Goal: Task Accomplishment & Management: Complete application form

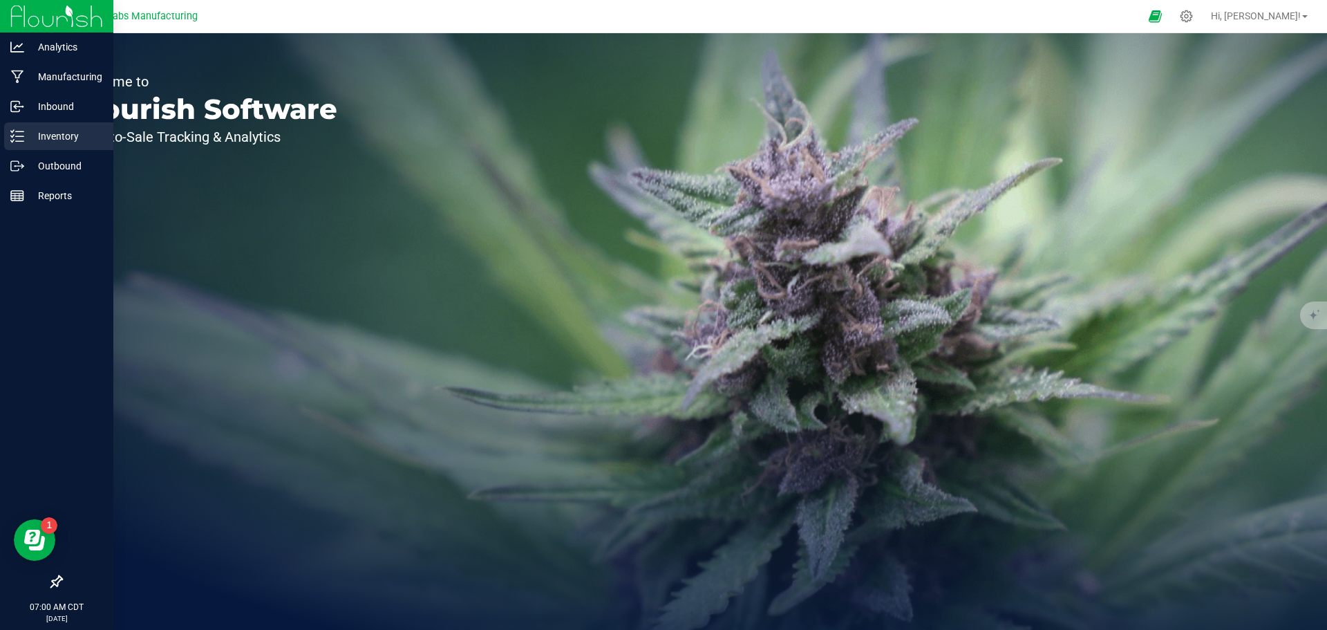
click at [23, 138] on icon at bounding box center [17, 136] width 14 height 14
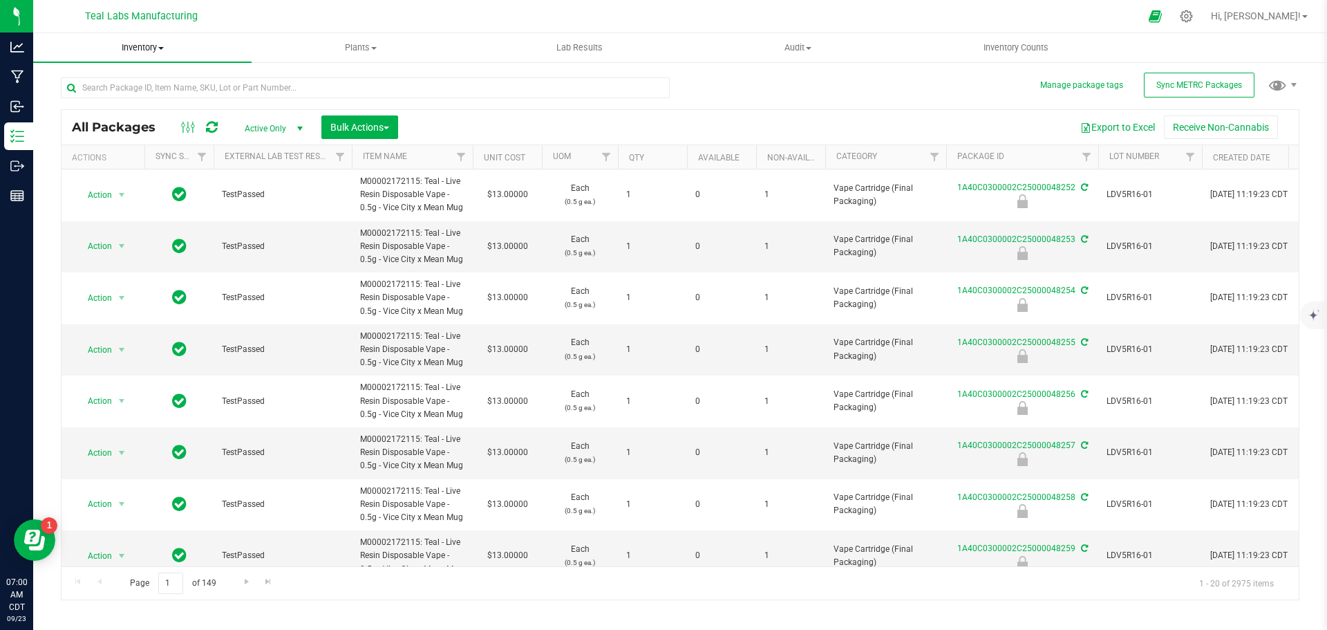
click at [158, 48] on span "Inventory" at bounding box center [142, 47] width 218 height 12
click at [129, 170] on span "From bill of materials" at bounding box center [95, 166] width 125 height 12
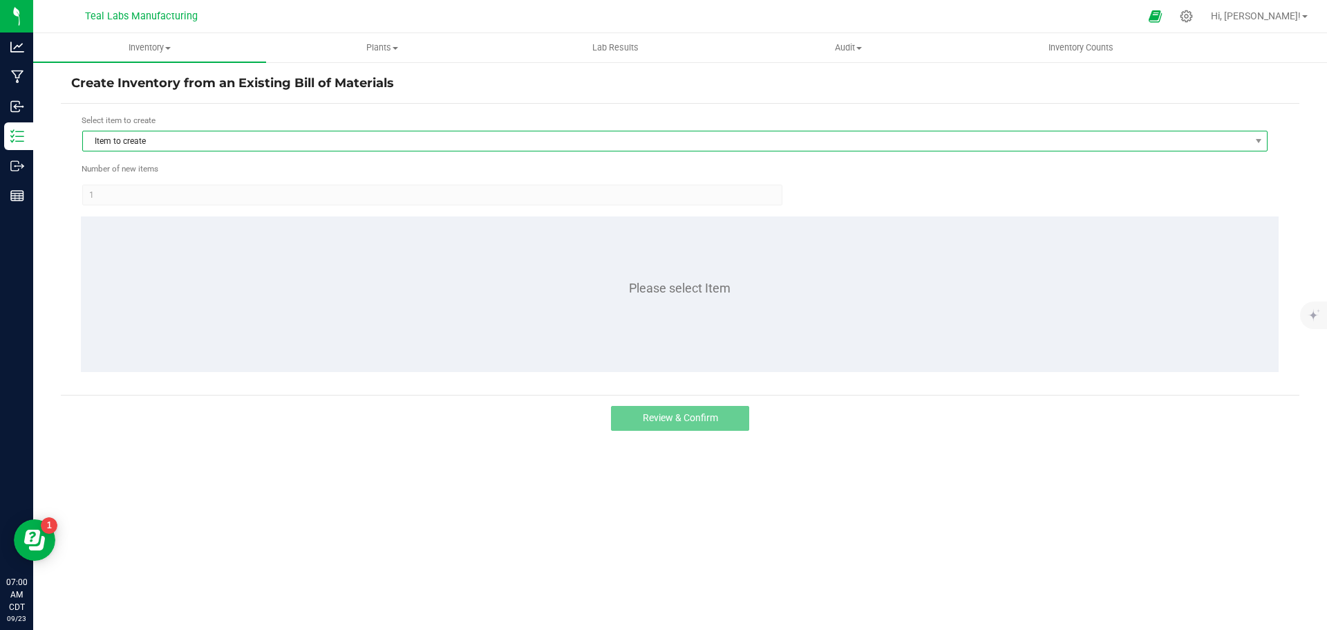
click at [287, 142] on span "Item to create" at bounding box center [666, 140] width 1166 height 19
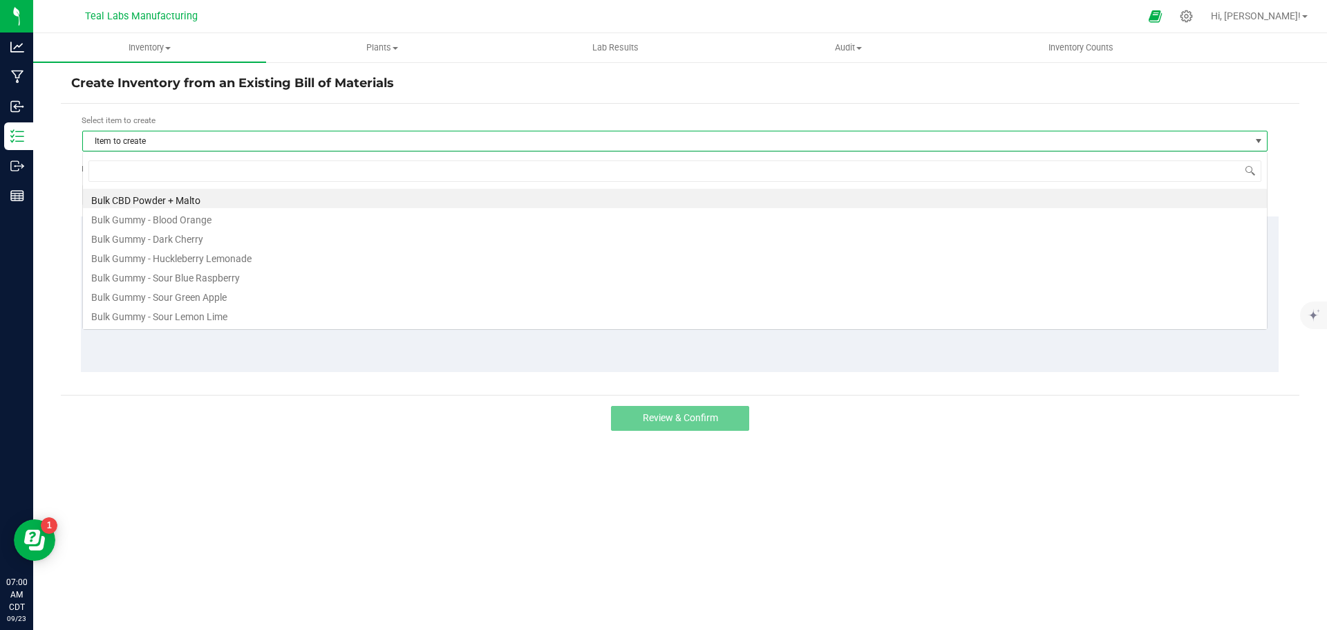
scroll to position [21, 1185]
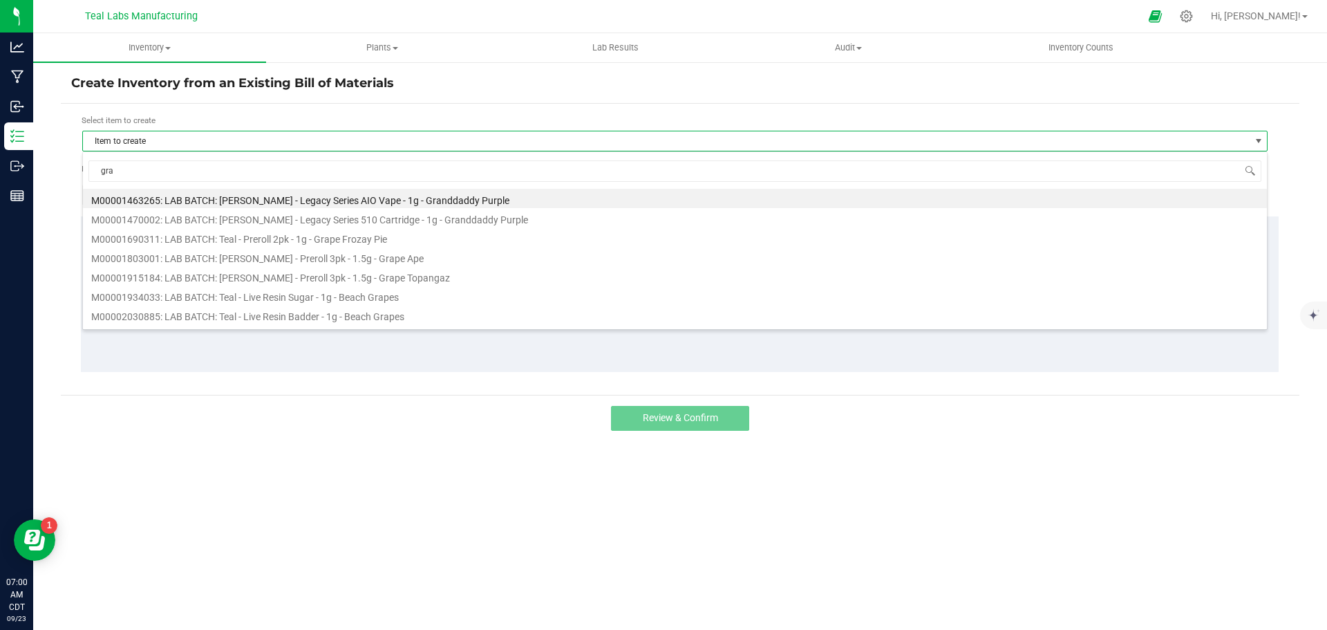
type input "gran"
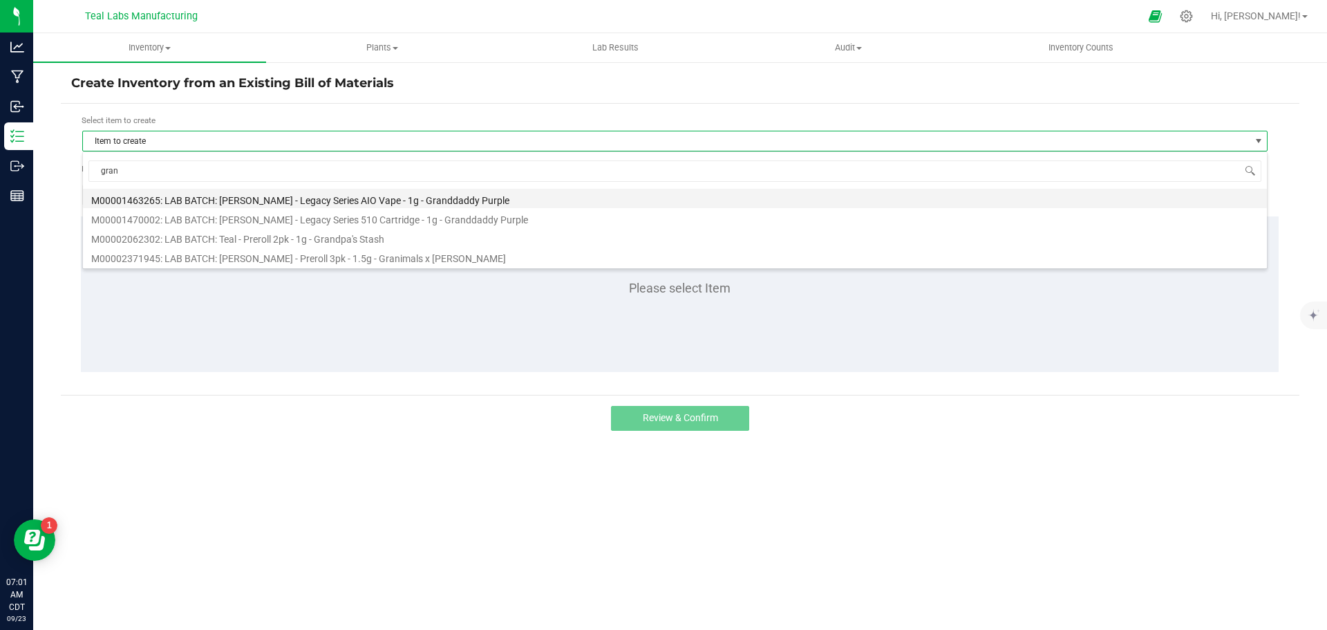
click at [325, 200] on li "M00001463265: LAB BATCH: [PERSON_NAME] - Legacy Series AIO Vape - 1g - Granddad…" at bounding box center [675, 198] width 1184 height 19
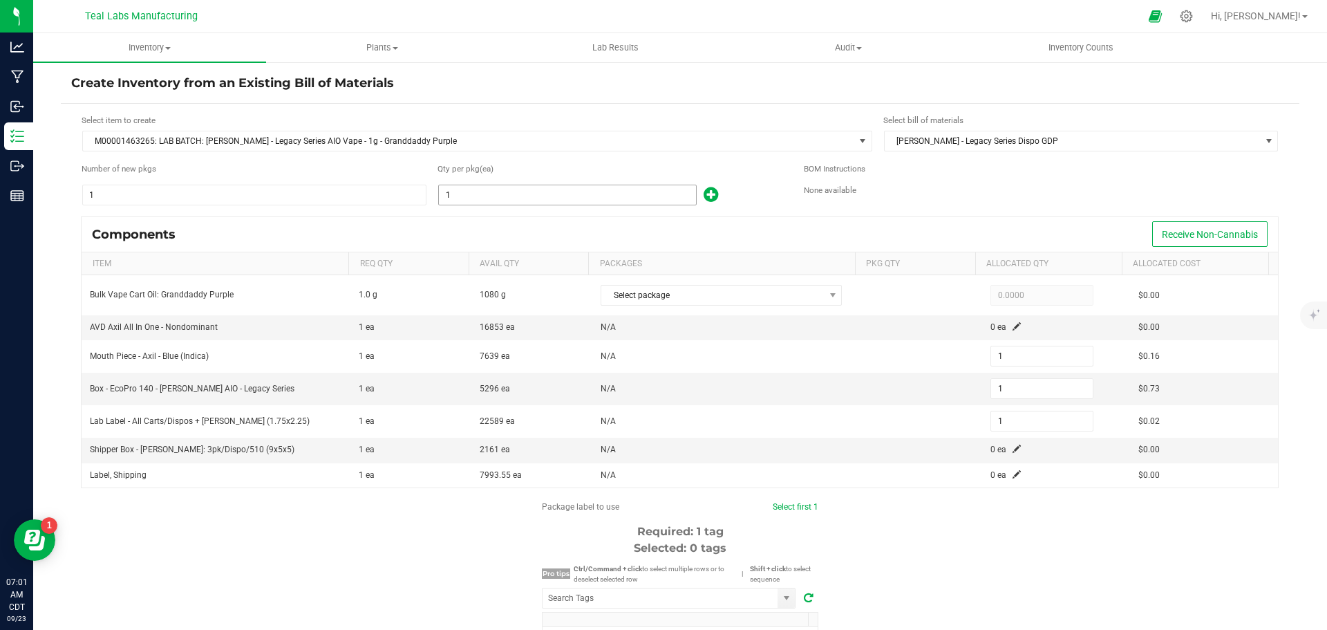
click at [469, 189] on input "1" at bounding box center [567, 194] width 257 height 19
type input "10"
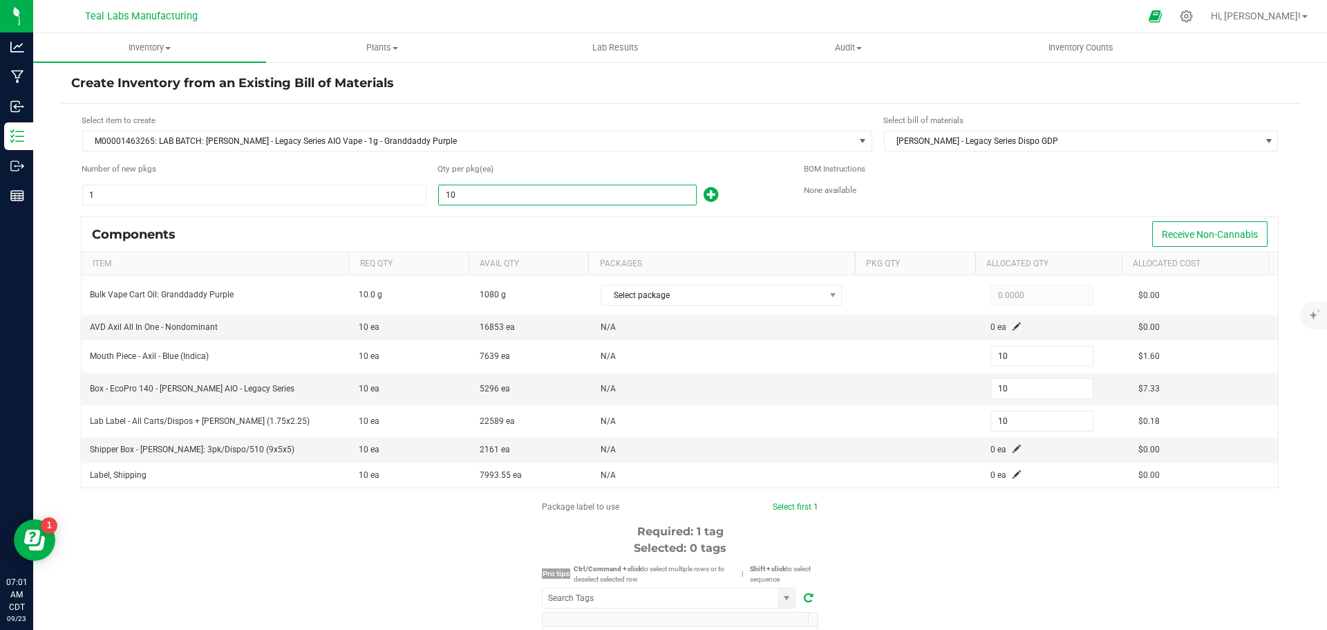
type input "104"
type input "1044"
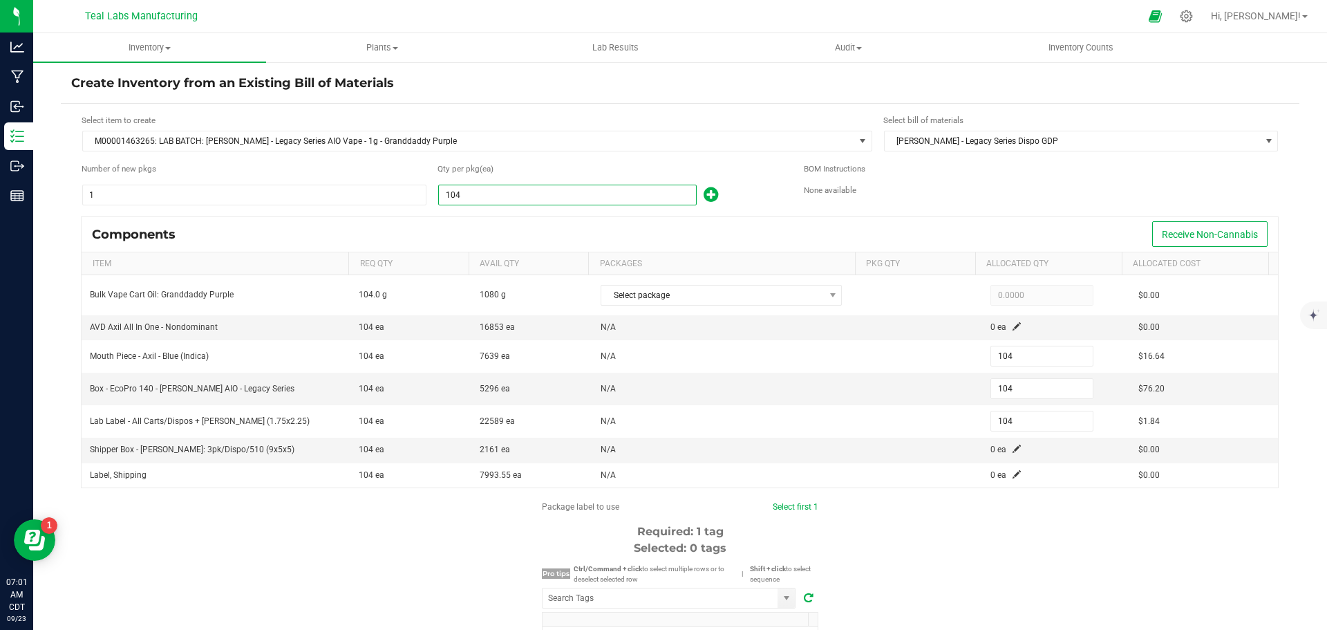
type input "1,044"
click at [639, 220] on div "Components Receive Non-Cannabis" at bounding box center [680, 234] width 1196 height 35
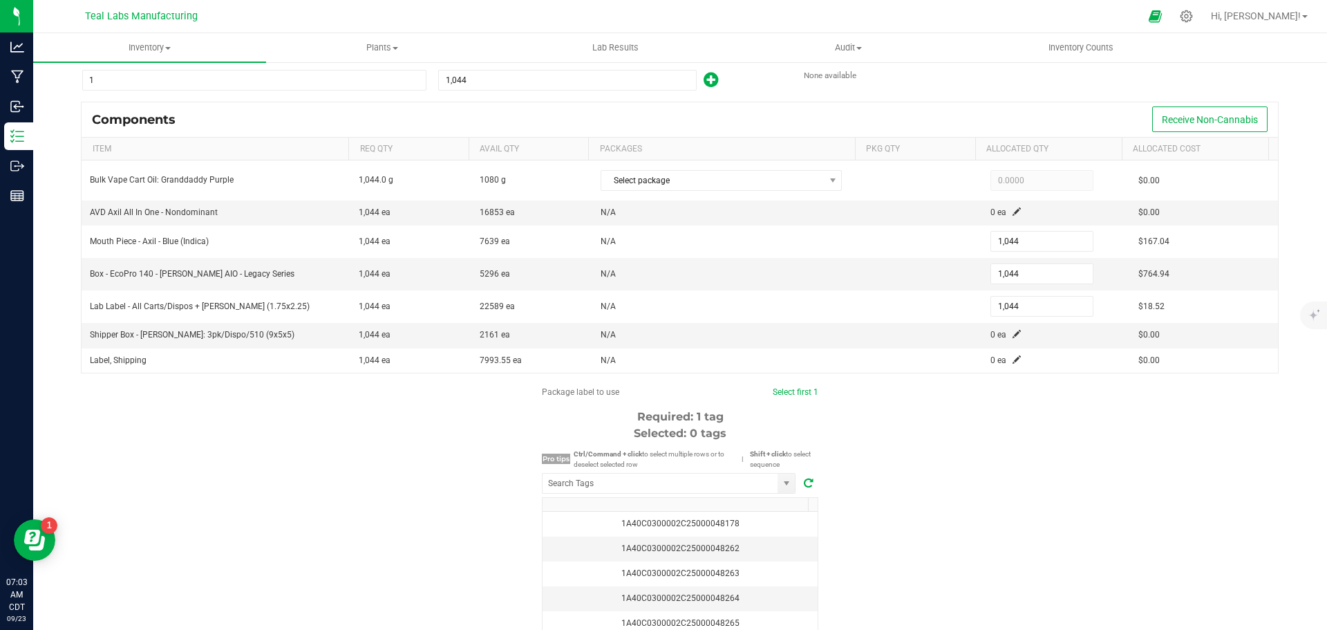
scroll to position [191, 0]
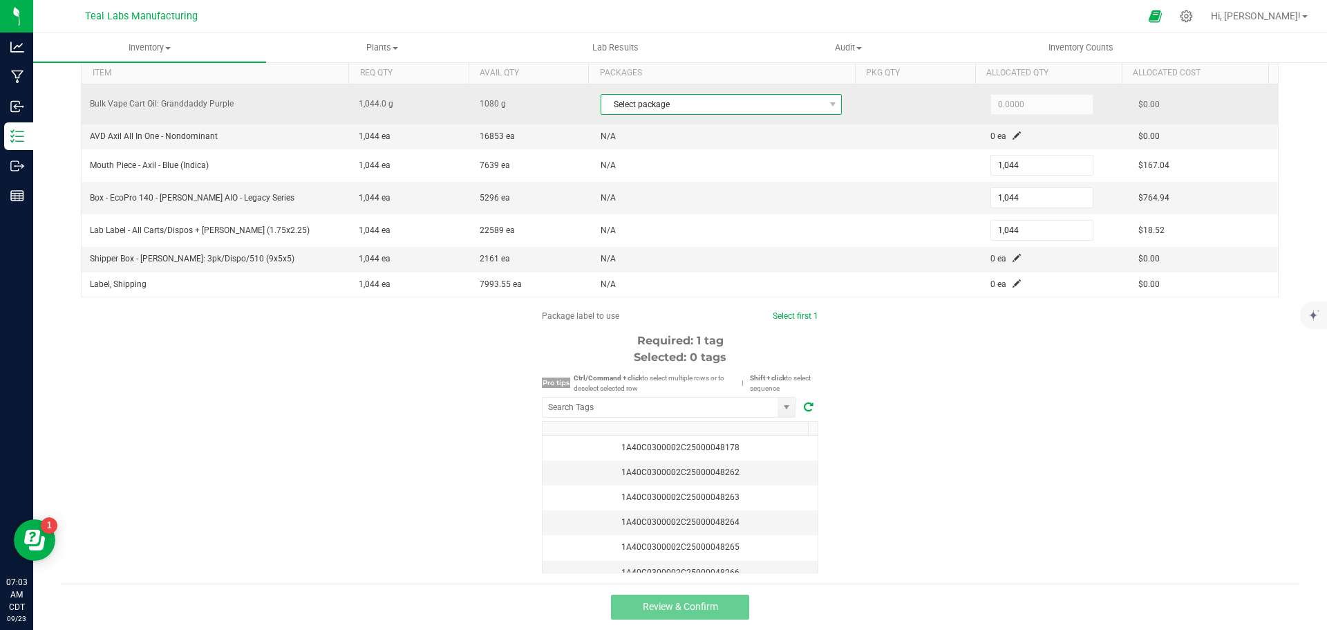
click at [751, 99] on span "Select package" at bounding box center [712, 104] width 223 height 19
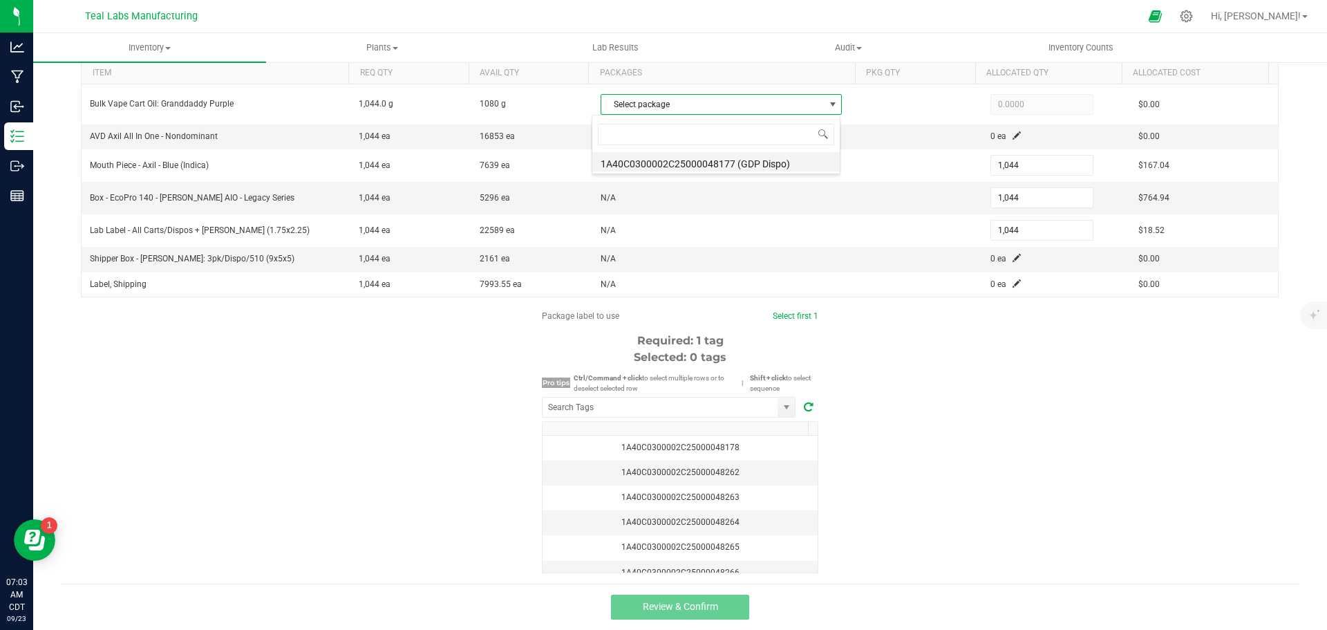
click at [707, 162] on li "1A40C0300002C25000048177 (GDP Dispo)" at bounding box center [715, 161] width 247 height 19
type input "1,044.0000"
click at [1035, 412] on div "Package label to use Select first 1 Required: 1 tag Selected: 0 tags Pro tips C…" at bounding box center [680, 441] width 1238 height 263
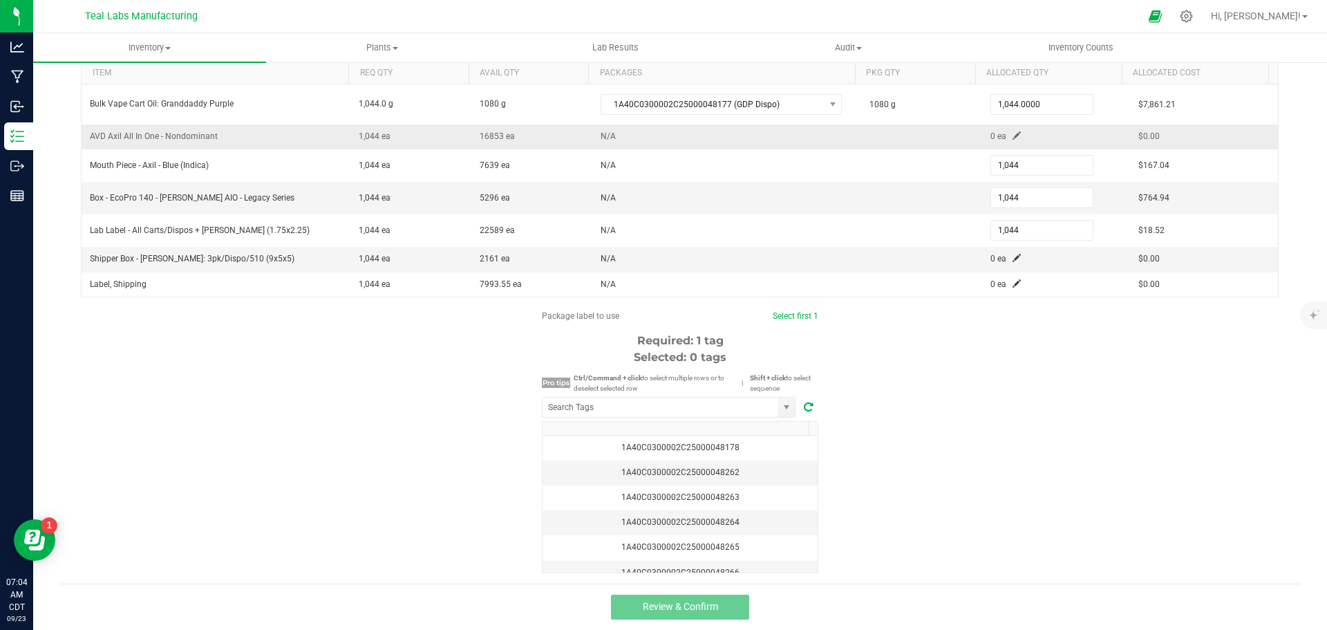
click at [1012, 134] on span at bounding box center [1016, 135] width 8 height 8
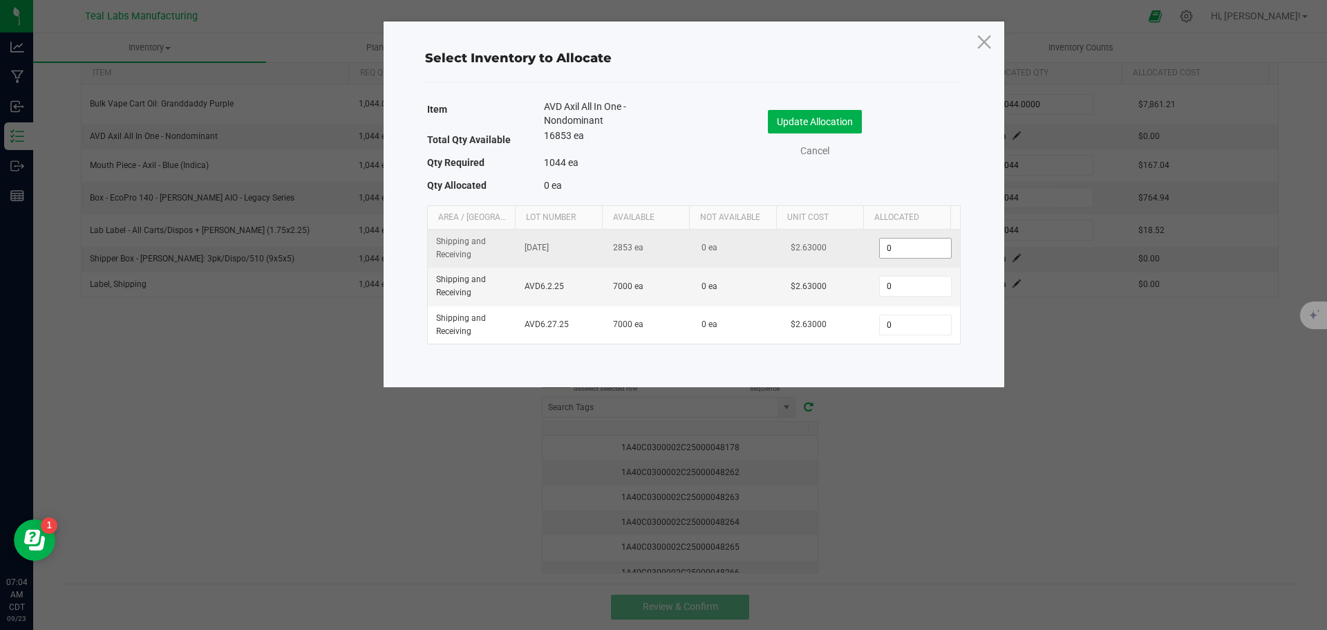
click at [896, 247] on input "0" at bounding box center [915, 247] width 70 height 19
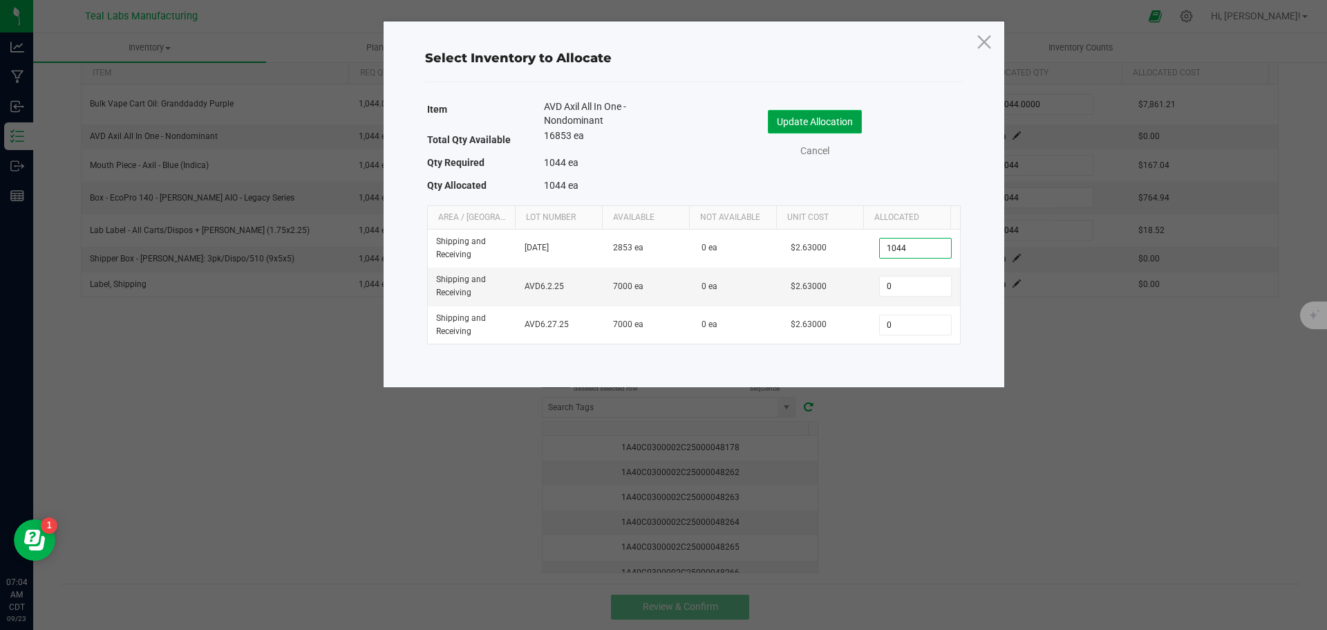
type input "1,044"
click at [797, 124] on button "Update Allocation" at bounding box center [815, 121] width 94 height 23
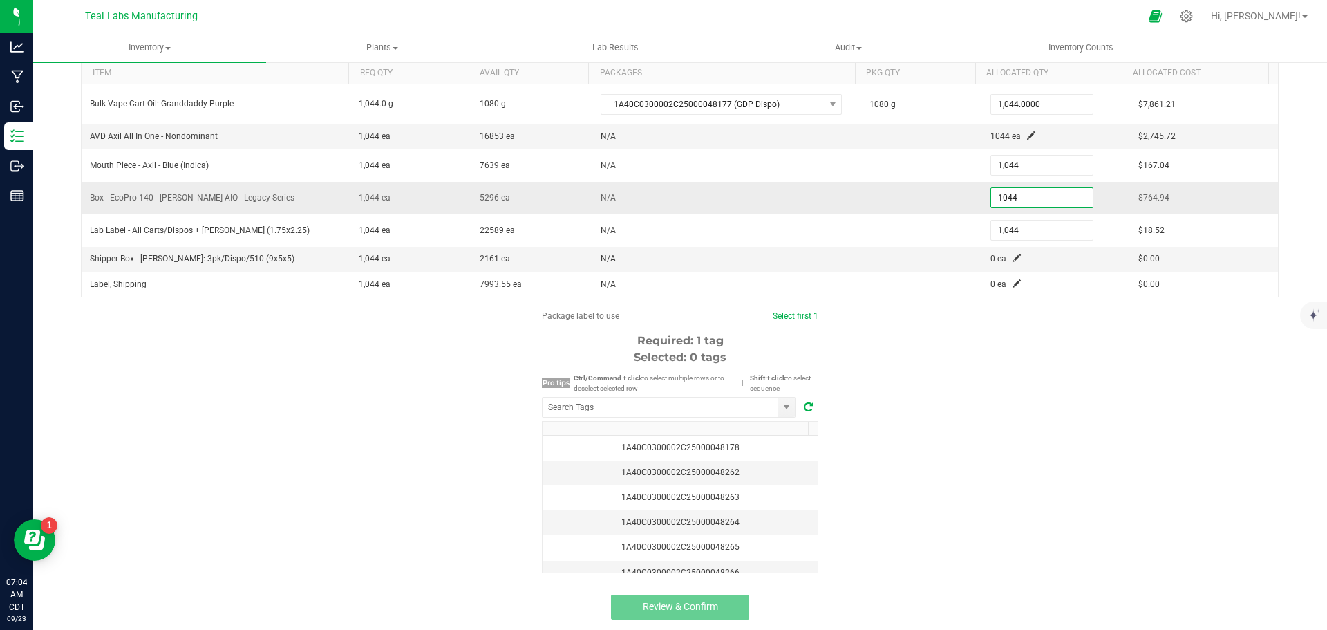
click at [1012, 196] on input "1044" at bounding box center [1042, 197] width 102 height 19
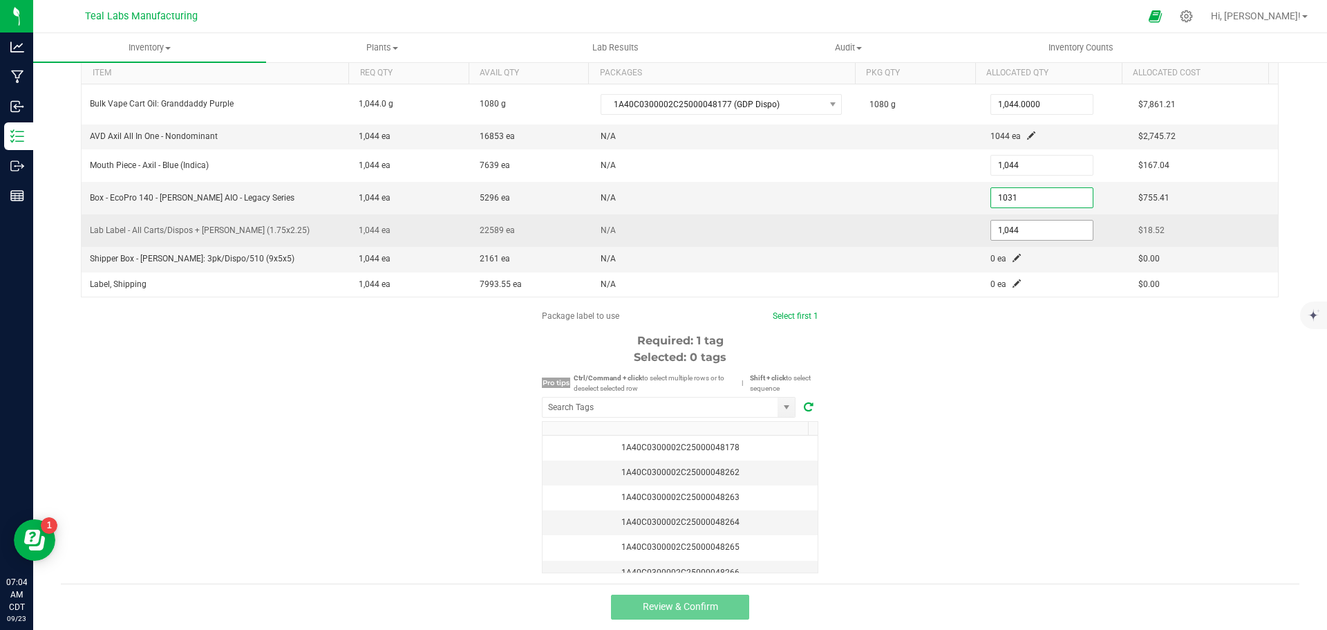
type input "1,031"
click at [1016, 230] on input "1044" at bounding box center [1042, 229] width 102 height 19
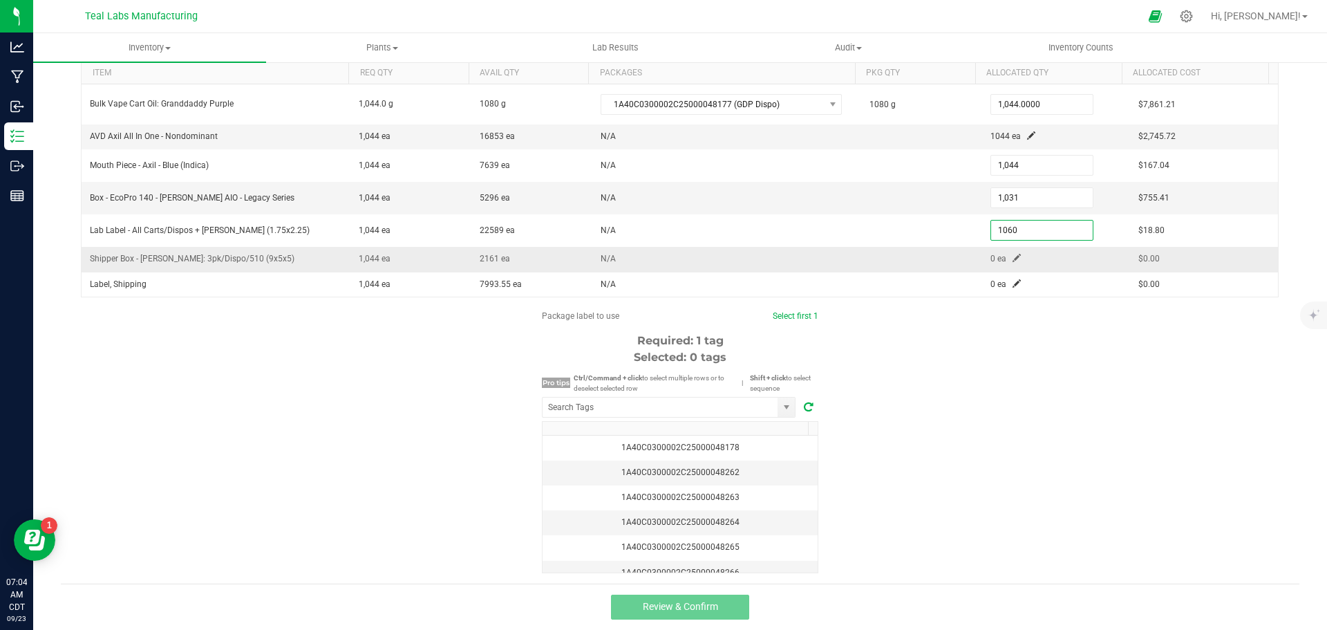
type input "1,060"
click at [1012, 255] on span at bounding box center [1016, 258] width 8 height 8
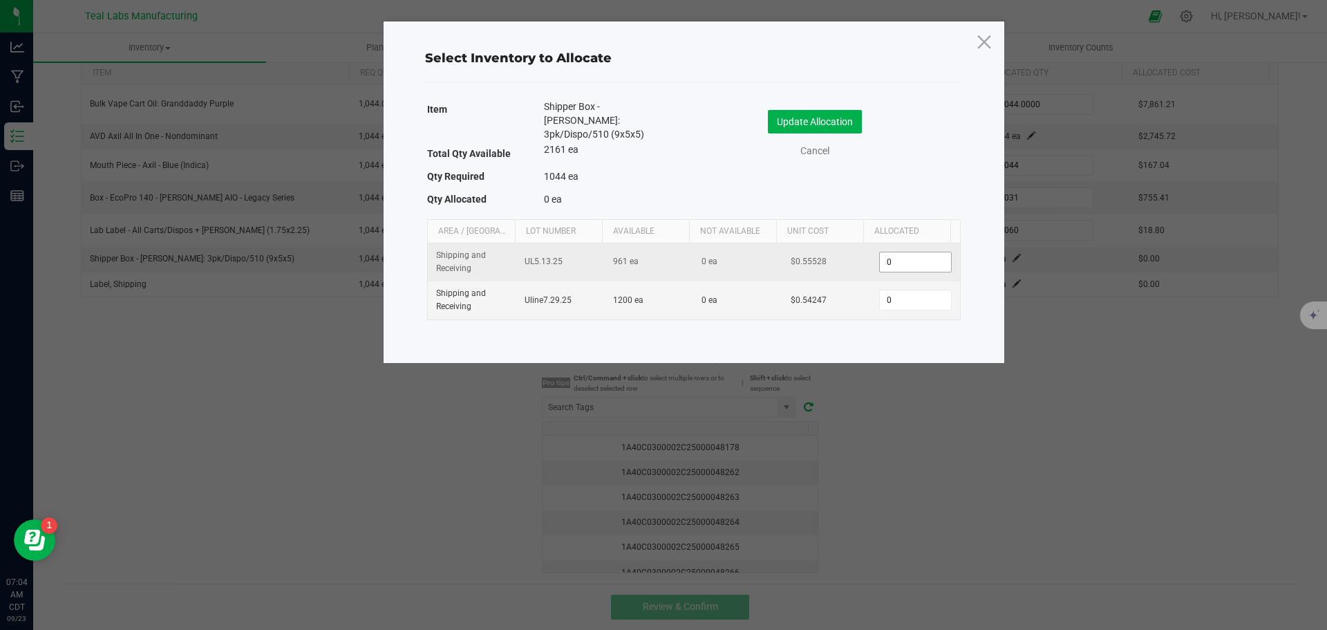
click at [922, 252] on input "0" at bounding box center [915, 261] width 70 height 19
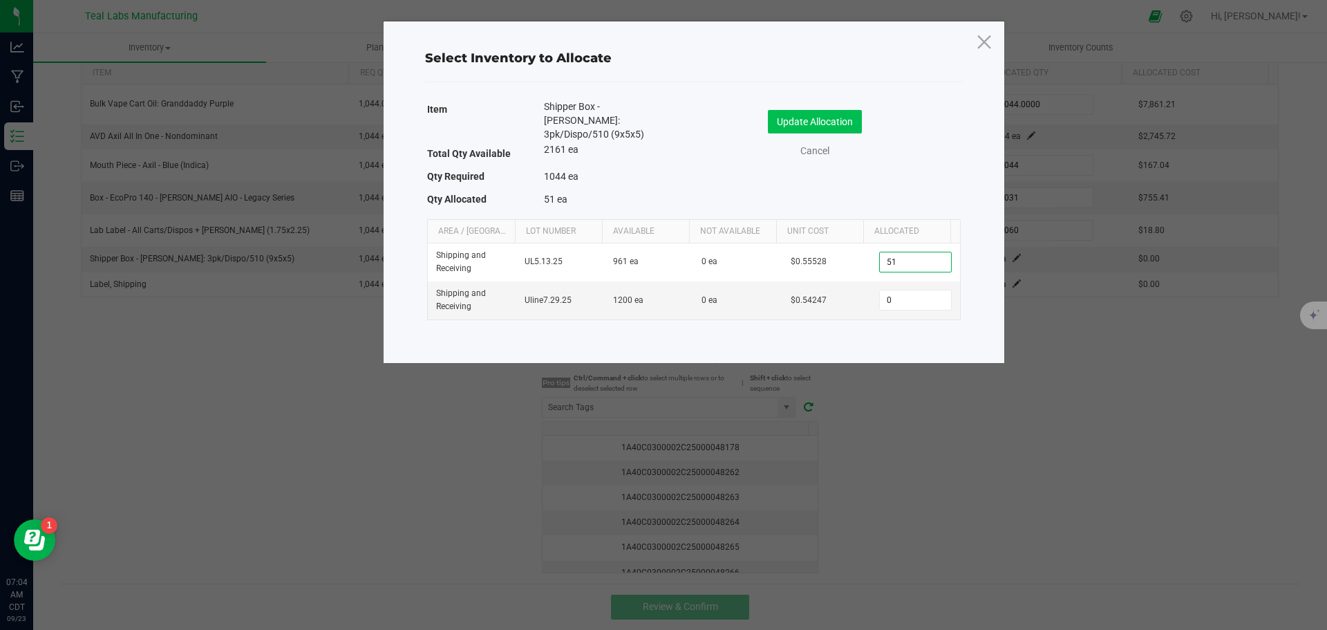
type input "51"
click at [835, 120] on button "Update Allocation" at bounding box center [815, 121] width 94 height 23
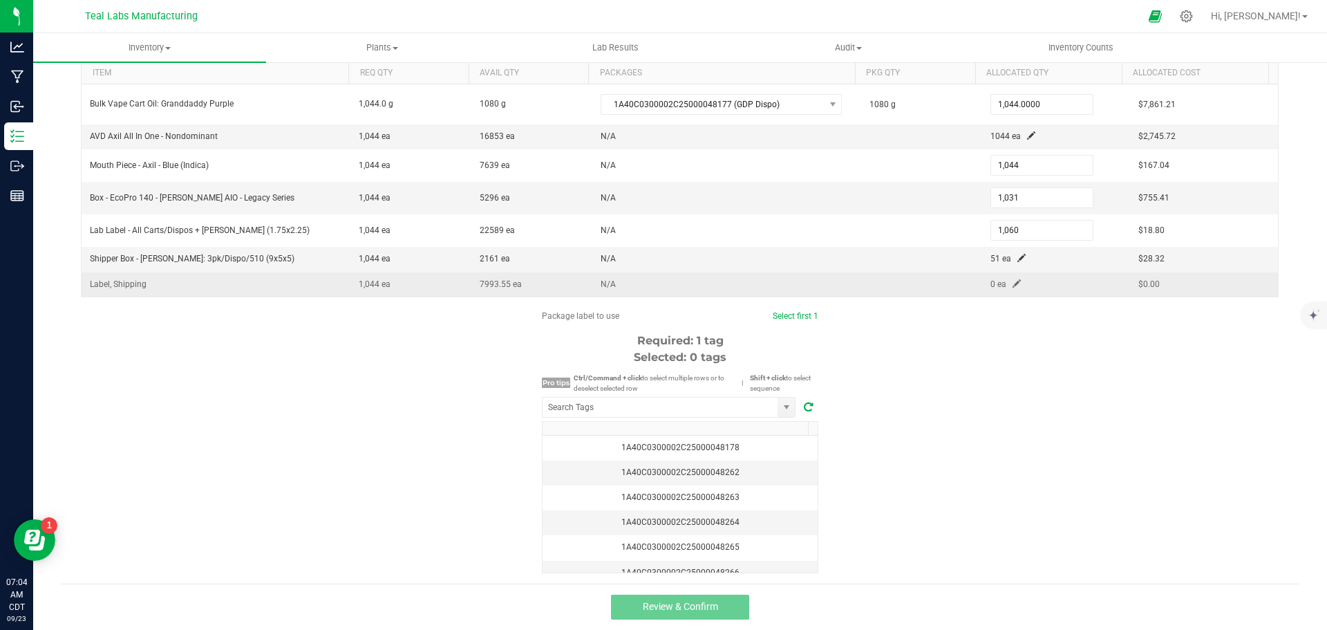
click at [1012, 283] on span at bounding box center [1016, 283] width 8 height 8
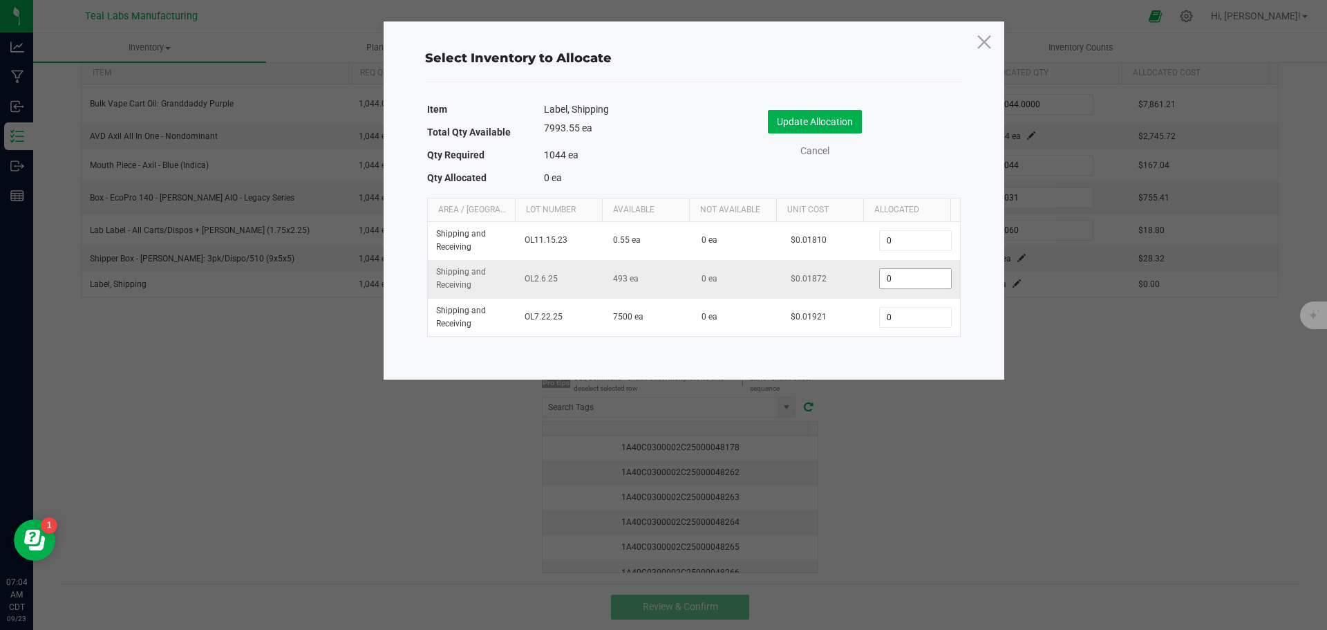
click at [903, 277] on input "0" at bounding box center [915, 278] width 70 height 19
type input "51"
click at [835, 121] on button "Update Allocation" at bounding box center [815, 121] width 94 height 23
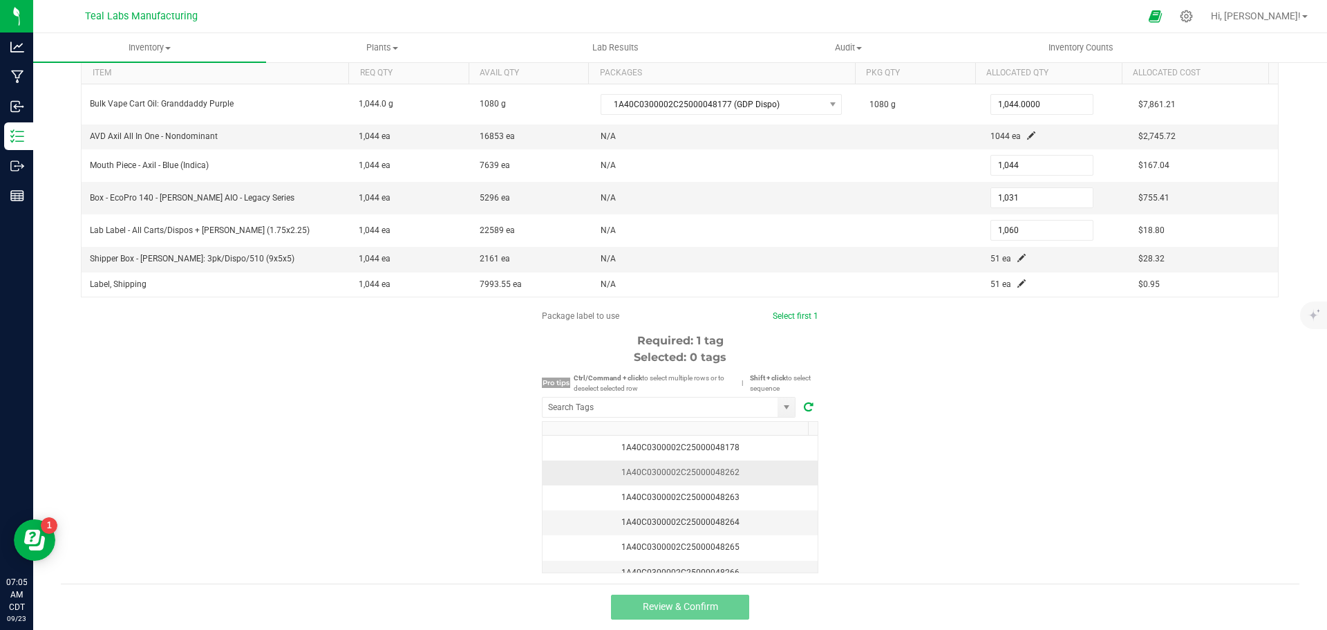
click at [733, 470] on div "1A40C0300002C25000048262" at bounding box center [680, 472] width 258 height 13
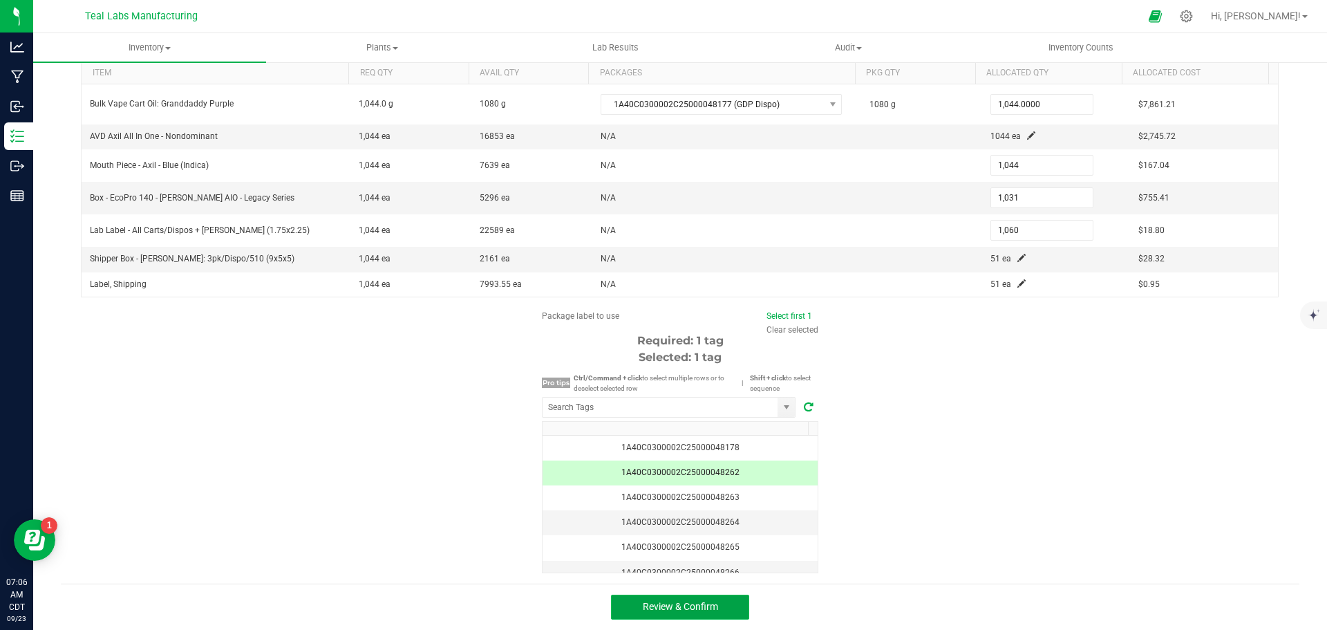
click at [712, 613] on button "Review & Confirm" at bounding box center [680, 606] width 138 height 25
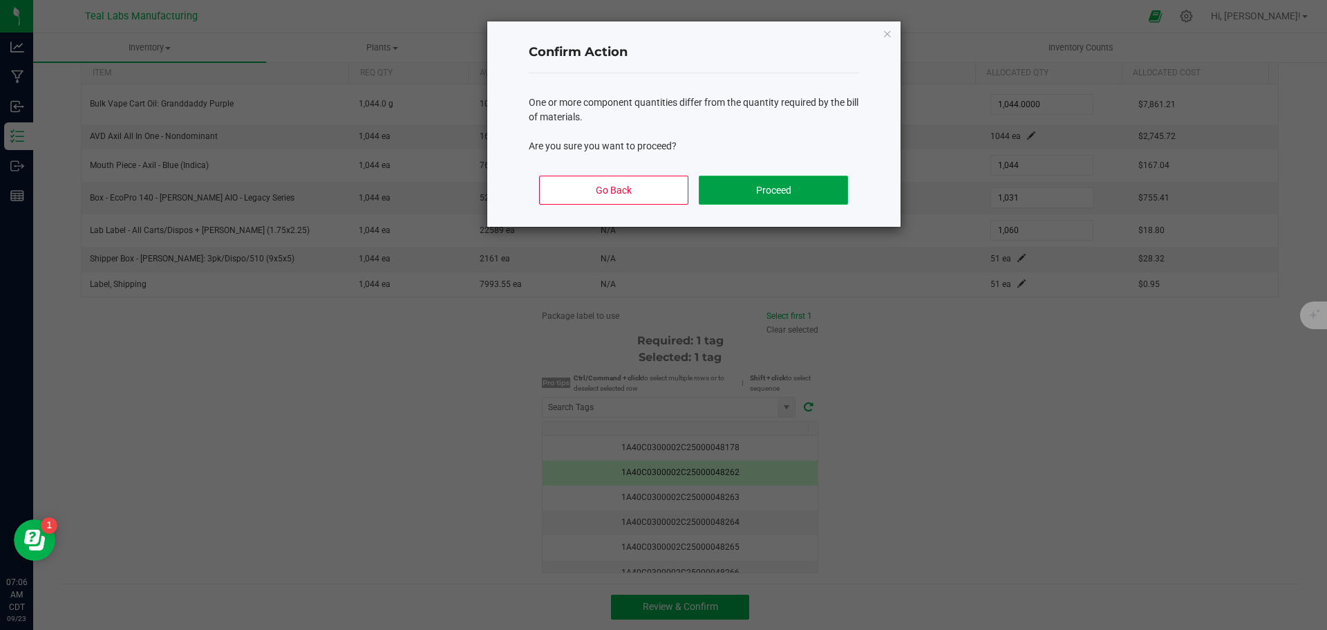
click at [756, 191] on button "Proceed" at bounding box center [773, 190] width 149 height 29
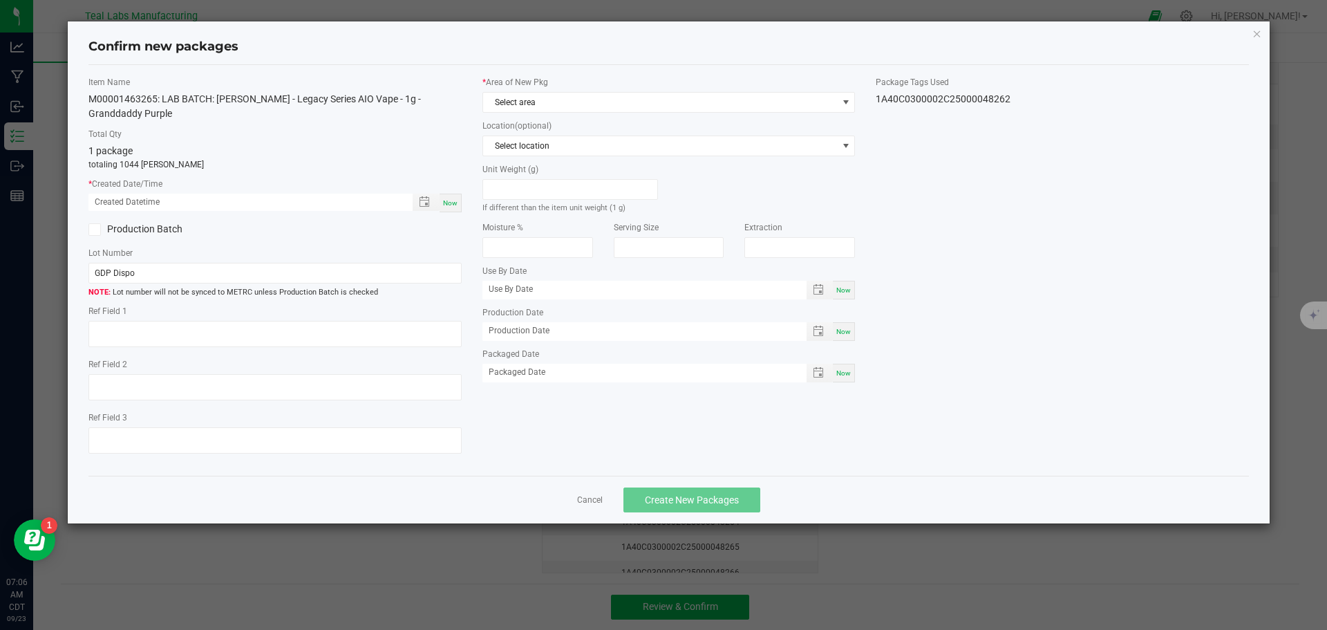
click at [453, 199] on span "Now" at bounding box center [450, 203] width 15 height 8
type input "[DATE] 07:06 AM"
click at [639, 104] on span "Select area" at bounding box center [660, 102] width 355 height 19
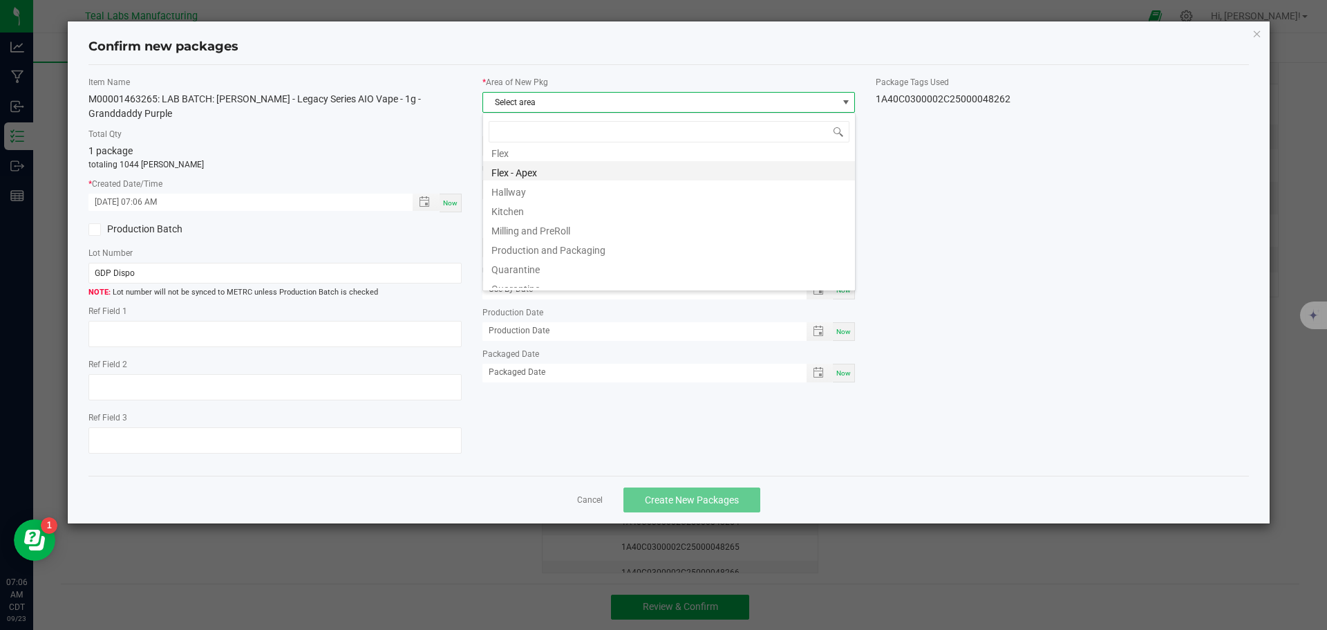
scroll to position [69, 0]
click at [578, 226] on li "Production and Packaging" at bounding box center [669, 225] width 372 height 19
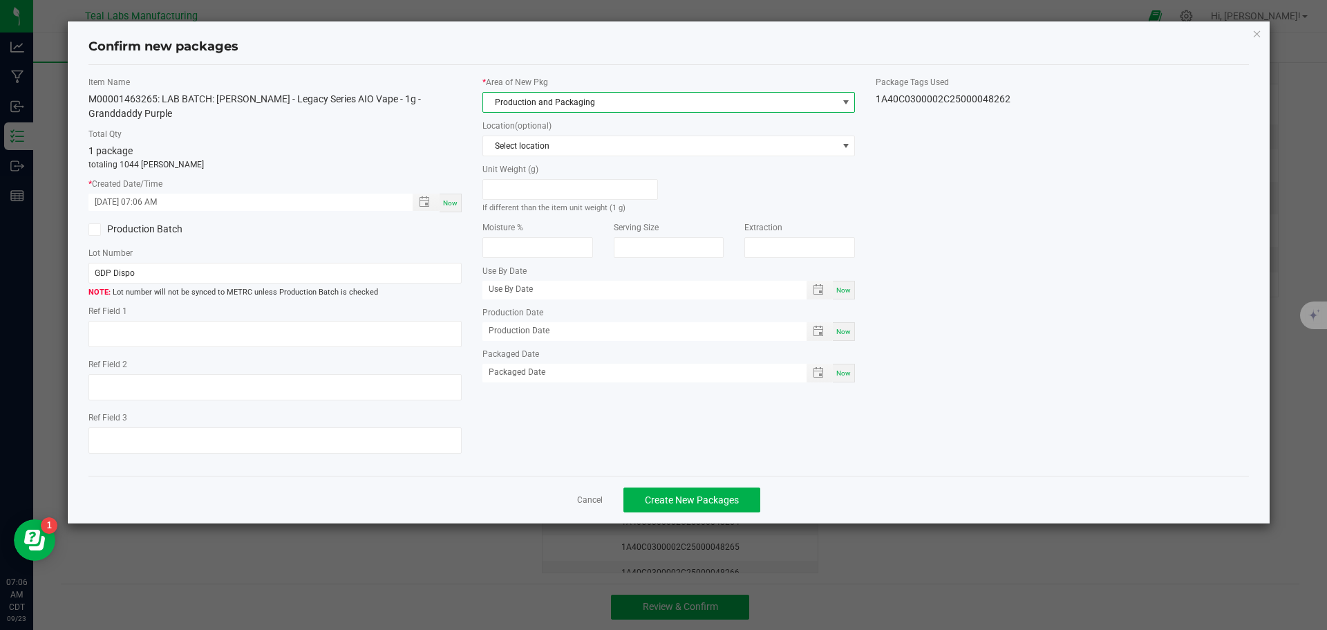
click at [97, 229] on icon at bounding box center [94, 229] width 9 height 0
click at [0, 0] on input "Production Batch" at bounding box center [0, 0] width 0 height 0
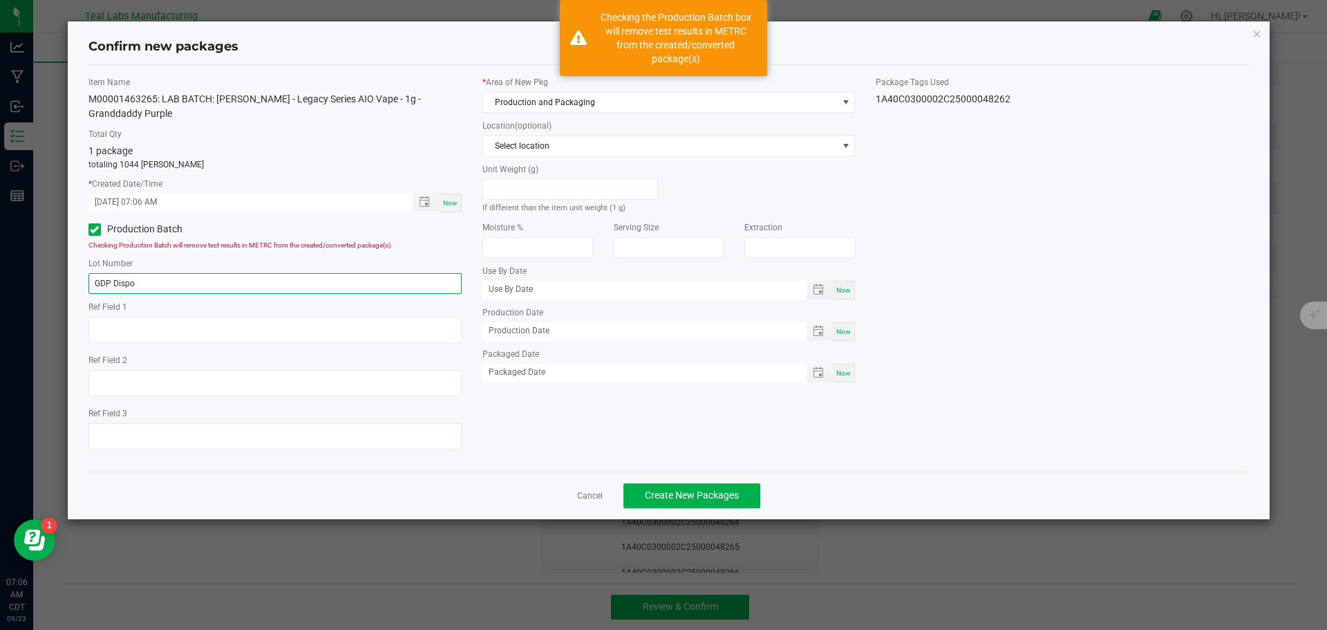
click at [138, 273] on input "GDP Dispo" at bounding box center [274, 283] width 373 height 21
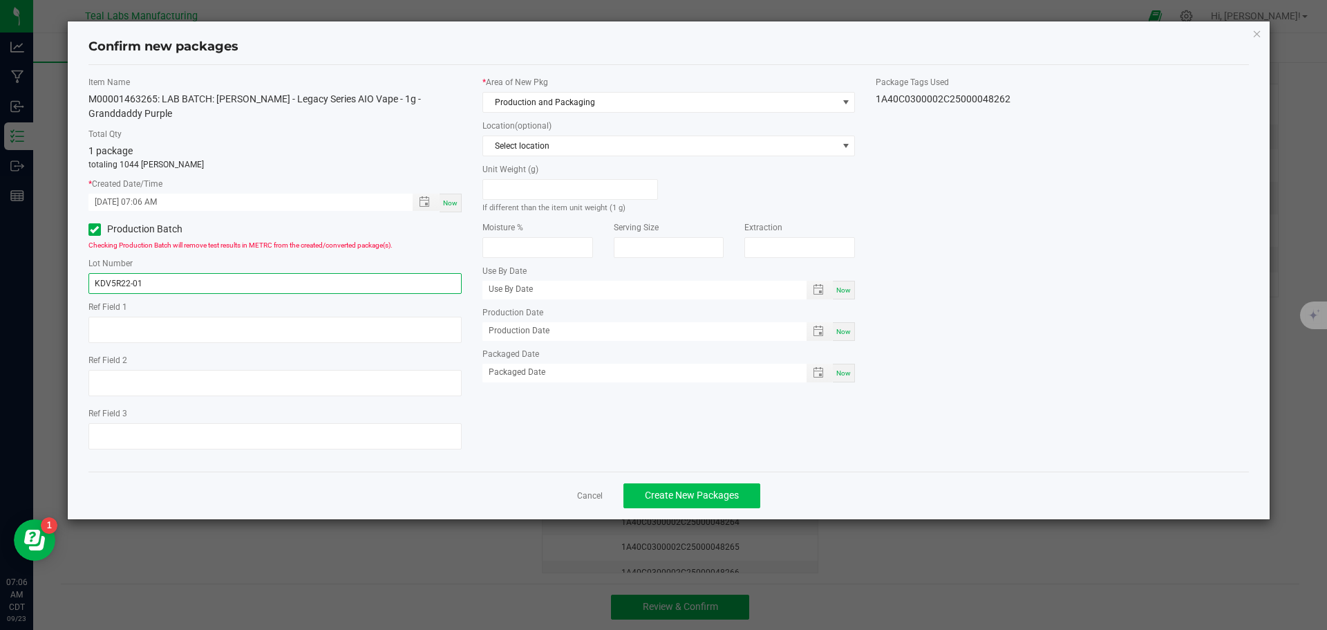
type input "KDV5R22-01"
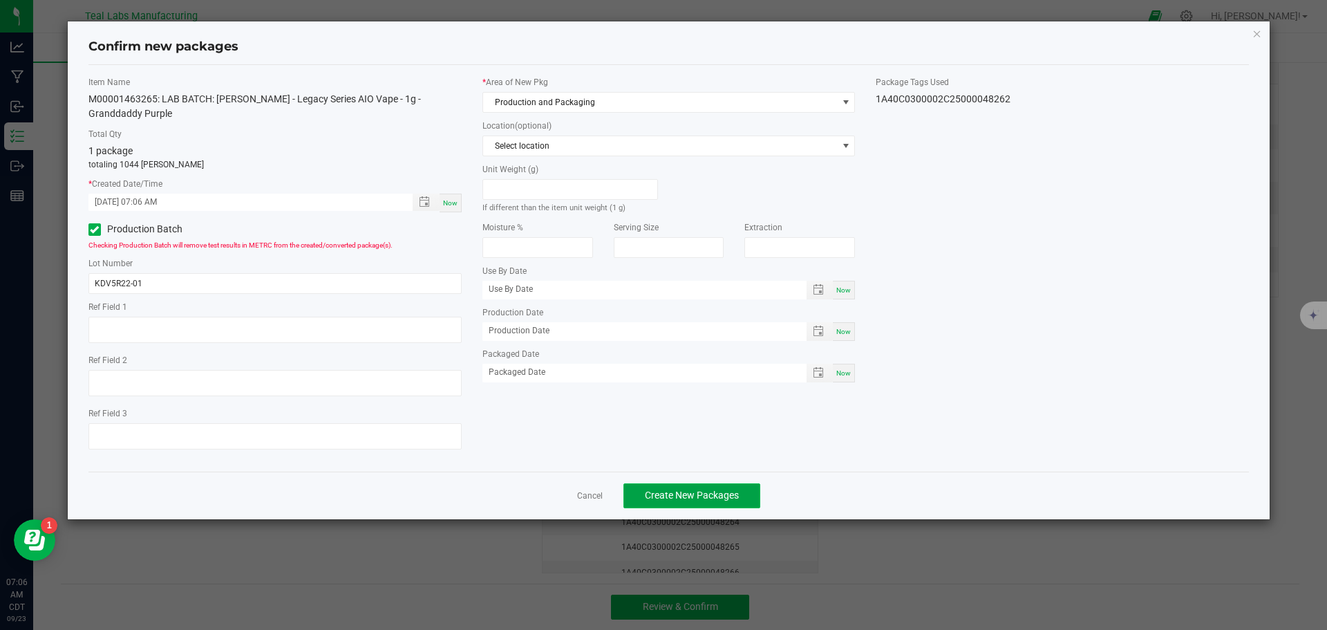
click at [707, 489] on span "Create New Packages" at bounding box center [692, 494] width 94 height 11
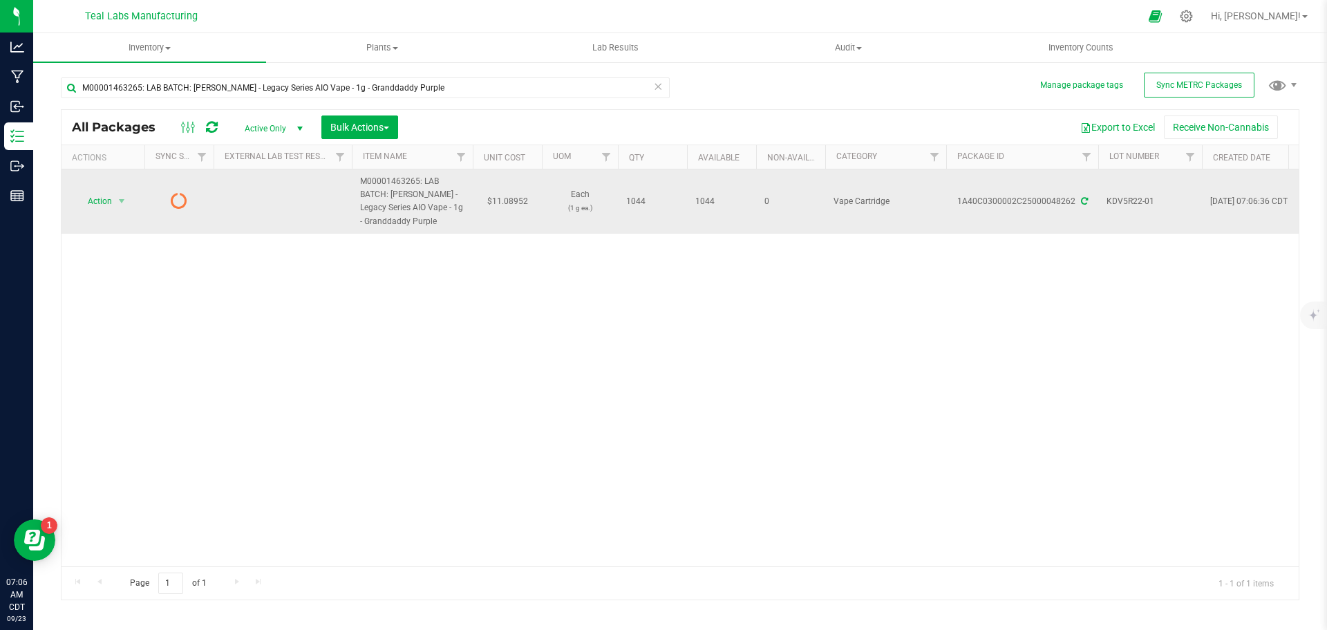
click at [502, 200] on td "$11.08952" at bounding box center [507, 201] width 69 height 64
click at [502, 200] on input "11.08952" at bounding box center [504, 200] width 63 height 19
type input "11.89"
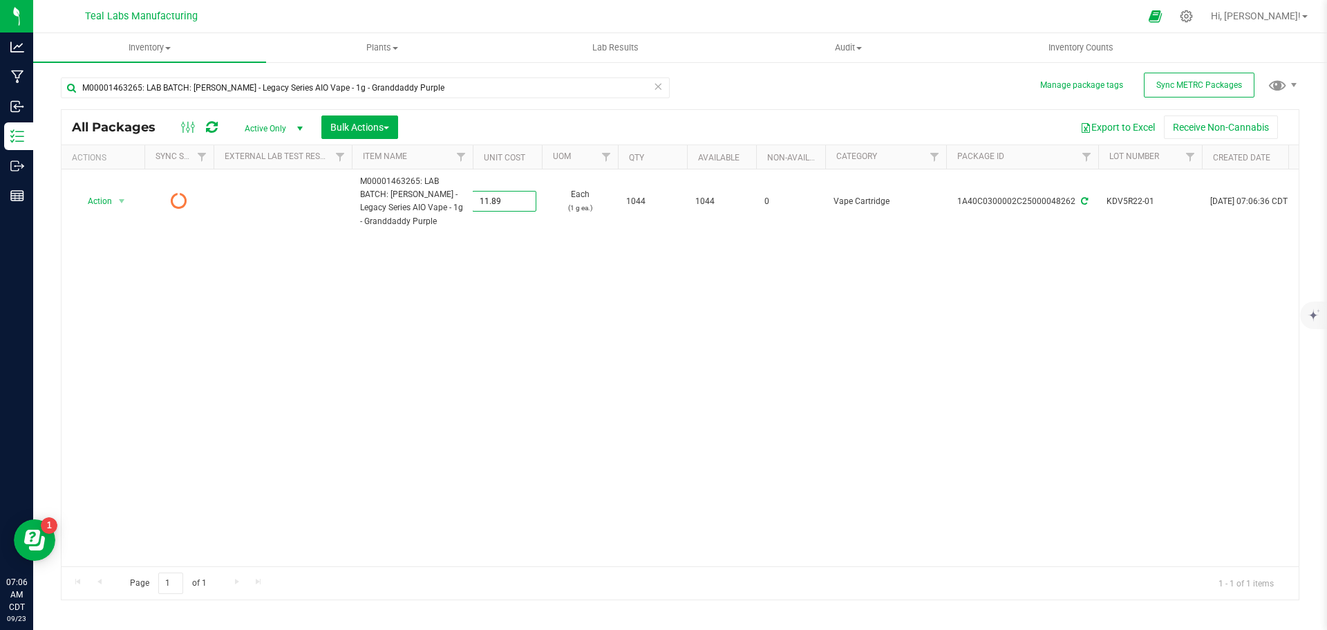
click at [525, 380] on div "All Packages Active Only Active Only Lab Samples Locked All External Internal B…" at bounding box center [680, 354] width 1238 height 491
click at [1172, 82] on span "Sync METRC Packages" at bounding box center [1199, 85] width 86 height 10
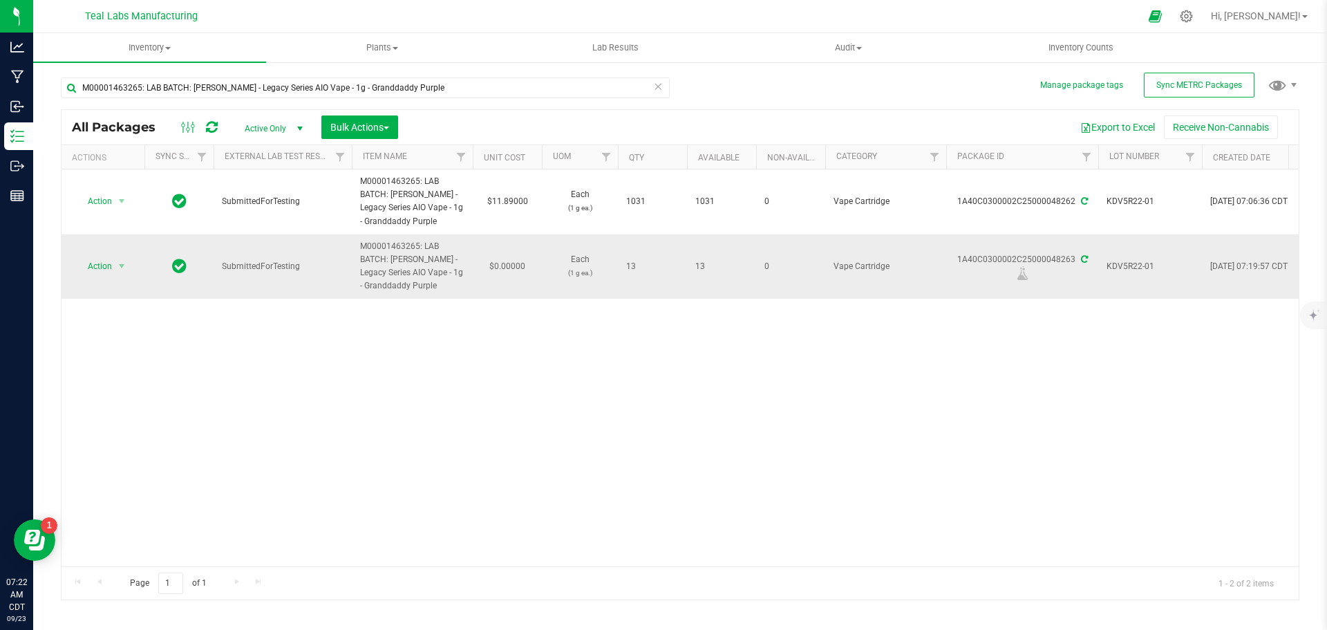
drag, startPoint x: 390, startPoint y: 261, endPoint x: 440, endPoint y: 287, distance: 56.3
click at [440, 287] on span "M00001463265: LAB BATCH: [PERSON_NAME] - Legacy Series AIO Vape - 1g - Granddad…" at bounding box center [412, 266] width 104 height 53
copy span "[PERSON_NAME] - Legacy Series AIO Vape - 1g - Granddaddy Purple"
click at [1119, 266] on span "KDV5R22-01" at bounding box center [1149, 266] width 87 height 13
click at [1119, 266] on input "KDV5R22-01" at bounding box center [1146, 266] width 99 height 21
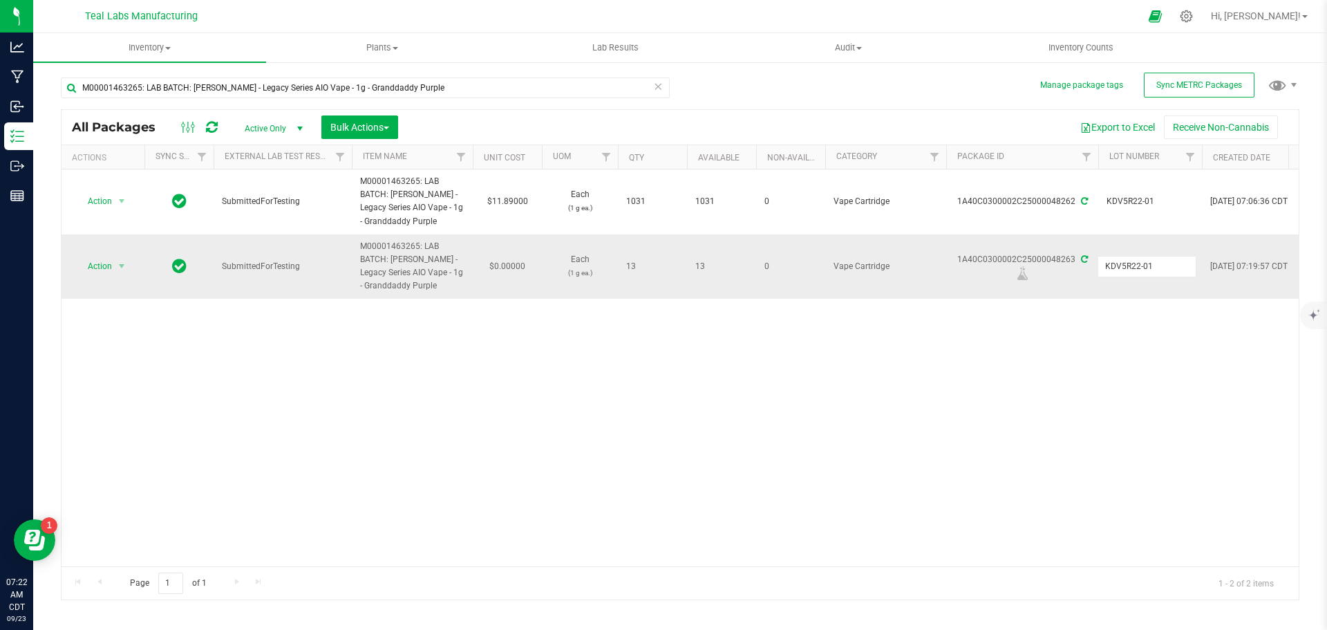
click at [1119, 266] on input "KDV5R22-01" at bounding box center [1146, 266] width 99 height 21
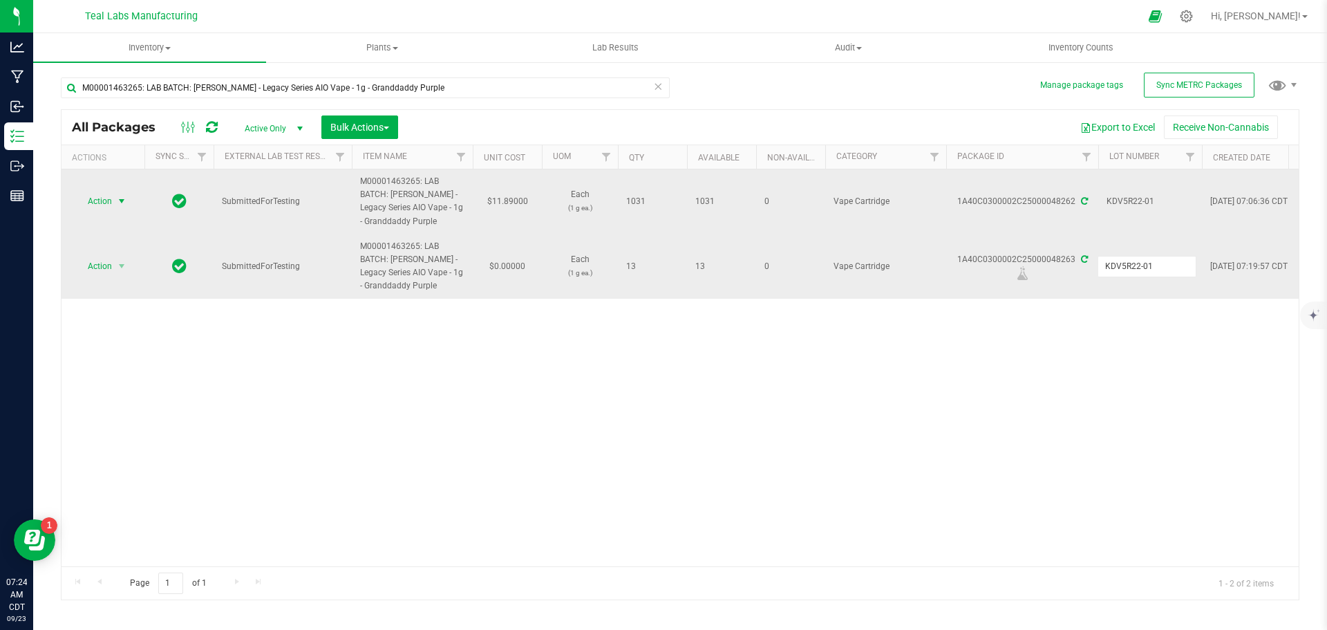
click at [124, 201] on span "select" at bounding box center [121, 201] width 11 height 11
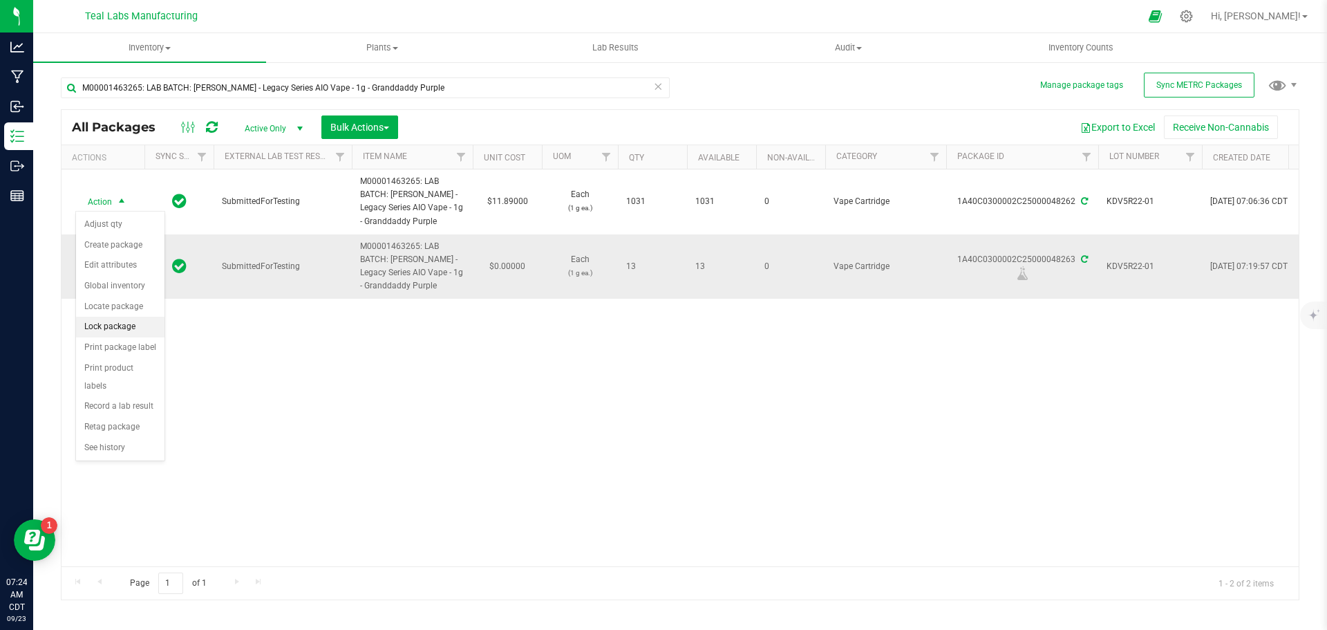
click at [116, 328] on li "Lock package" at bounding box center [120, 327] width 88 height 21
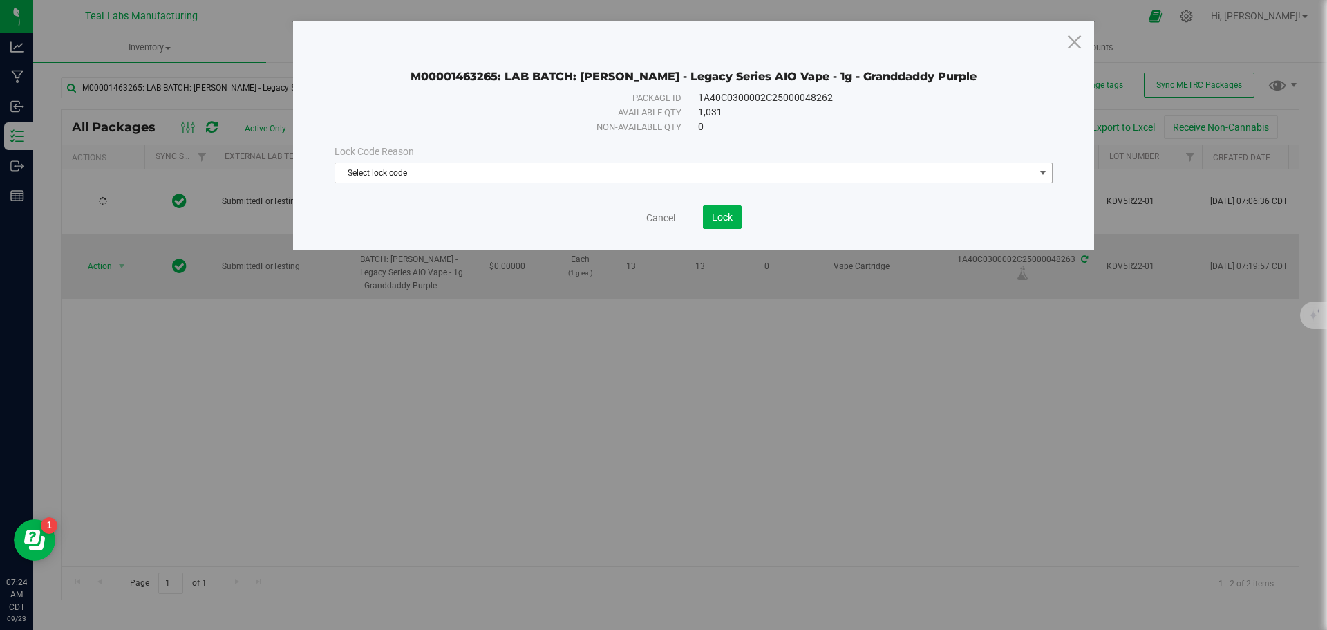
click at [560, 173] on span "Select lock code" at bounding box center [684, 172] width 699 height 19
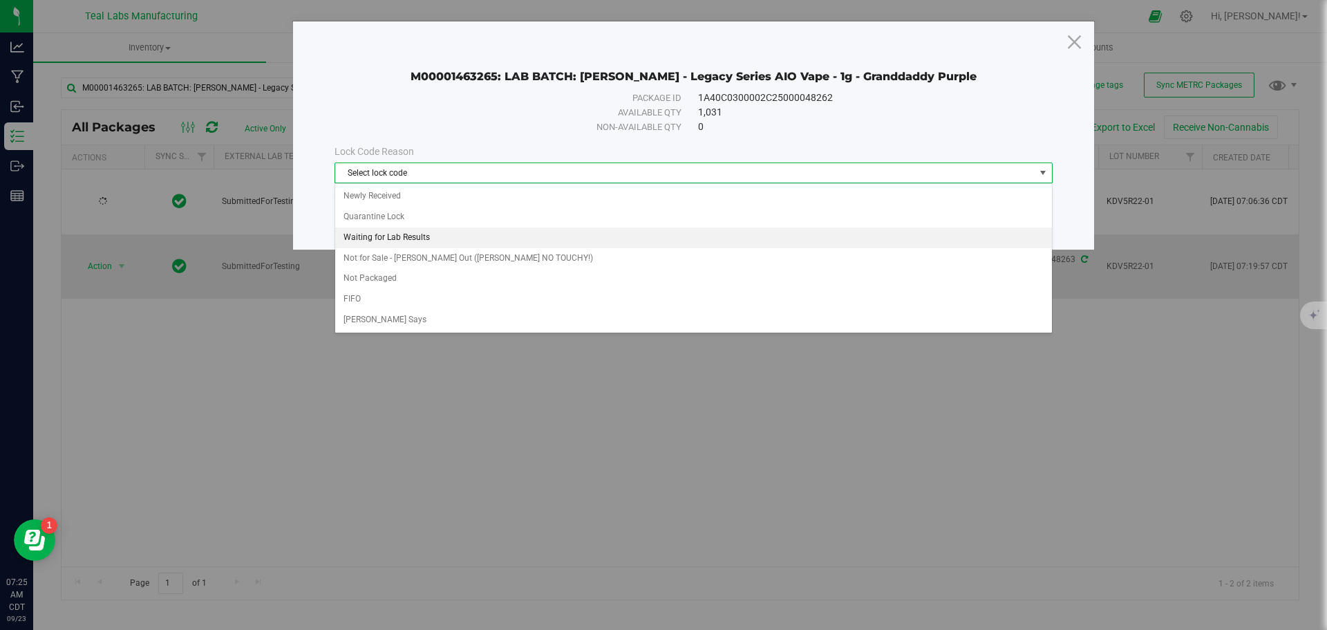
click at [428, 238] on li "Waiting for Lab Results" at bounding box center [693, 237] width 717 height 21
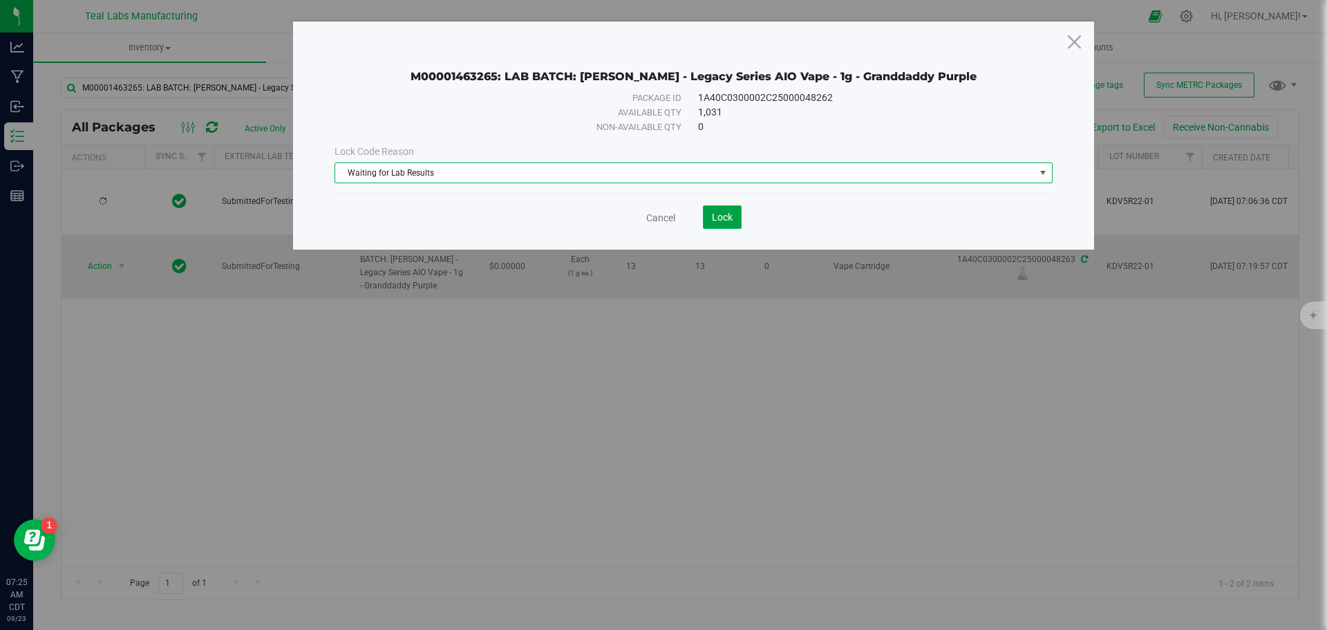
click at [735, 216] on button "Lock" at bounding box center [722, 216] width 39 height 23
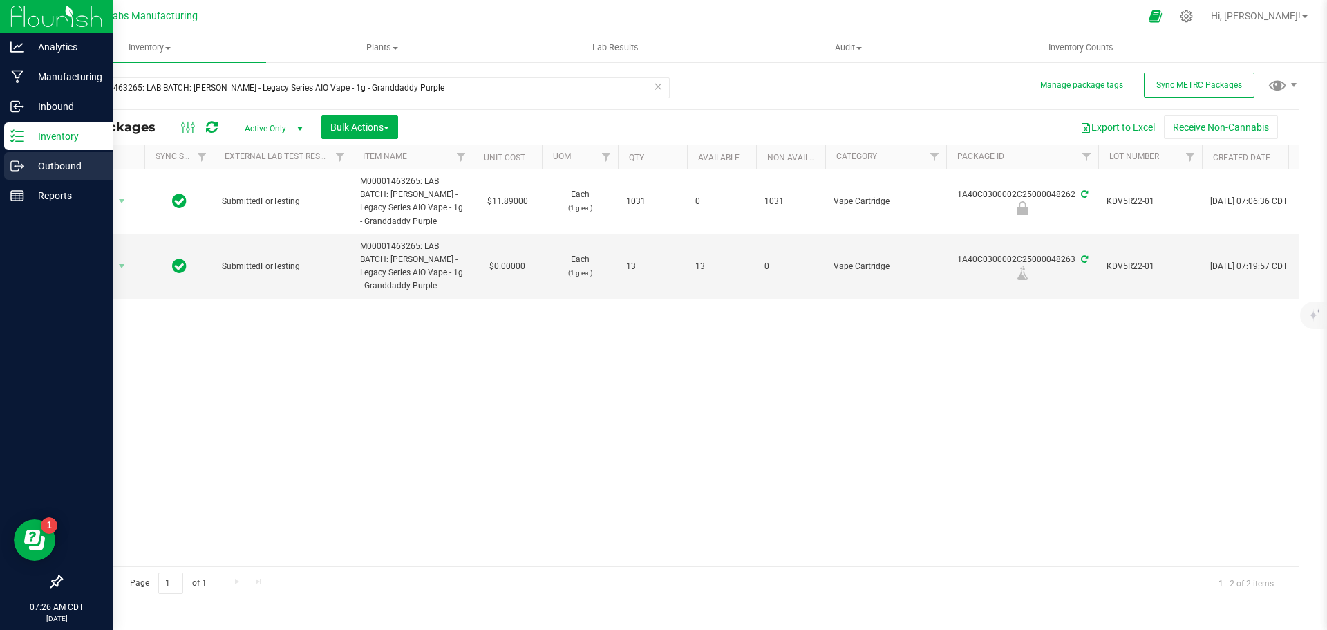
click at [15, 165] on circle at bounding box center [16, 166] width 2 height 2
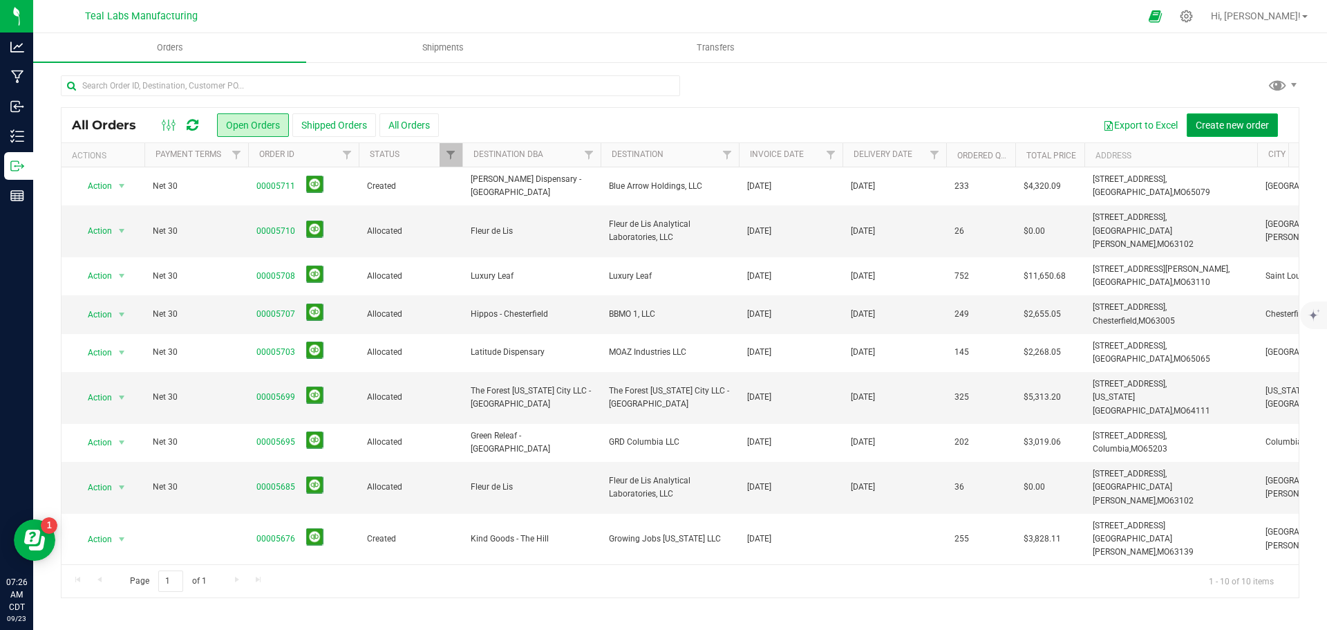
click at [1208, 125] on span "Create new order" at bounding box center [1232, 125] width 73 height 11
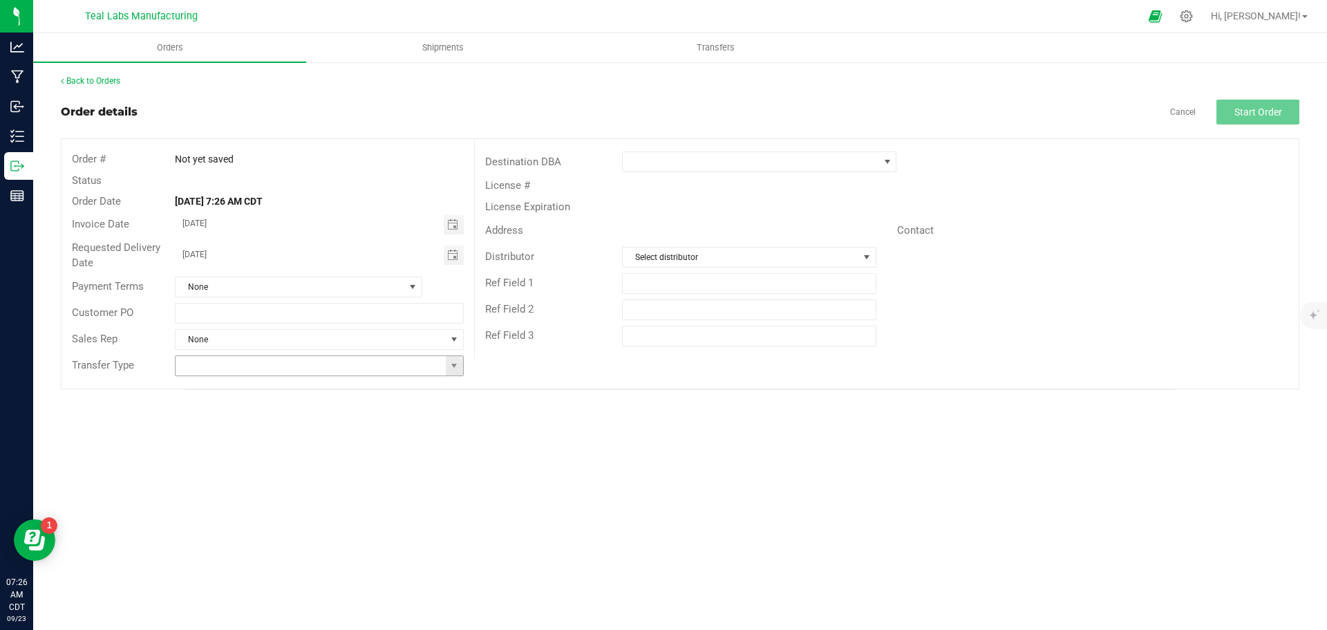
click at [451, 356] on span at bounding box center [454, 365] width 17 height 19
click at [277, 413] on li "Lab Sample Transfer" at bounding box center [319, 413] width 287 height 23
type input "Lab Sample Transfer"
click at [766, 164] on span at bounding box center [751, 161] width 256 height 19
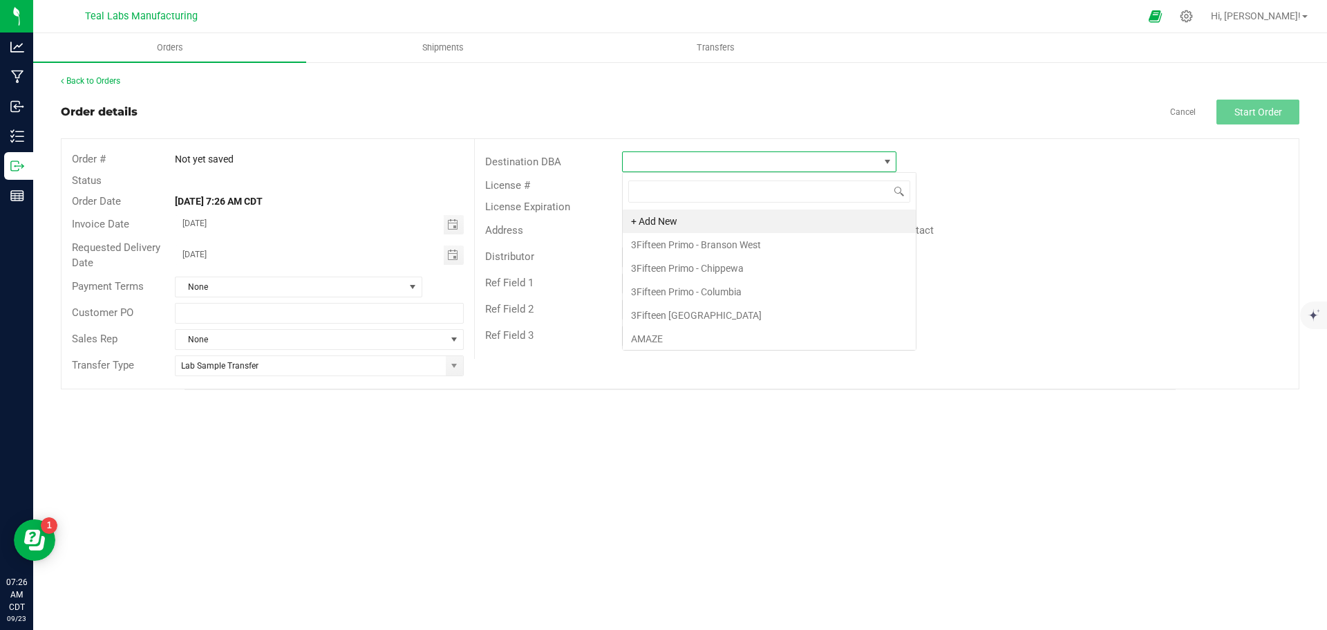
scroll to position [21, 274]
type input "fl"
click at [677, 268] on li "Fleur de Lis" at bounding box center [759, 267] width 273 height 23
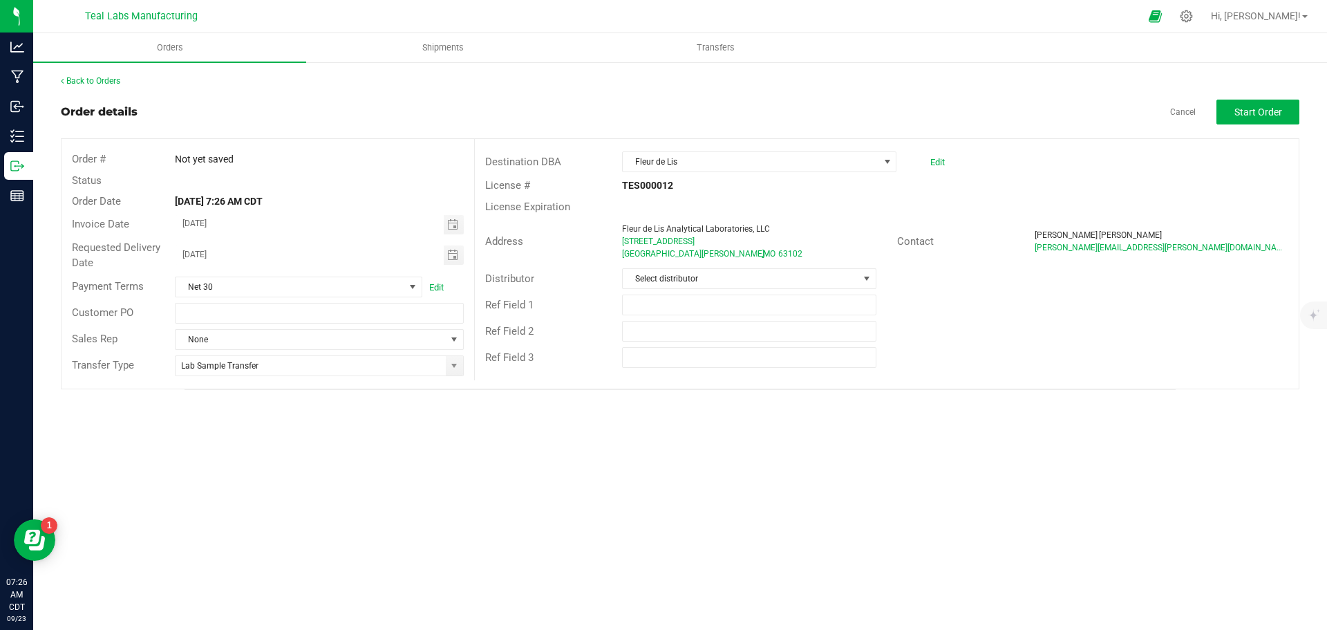
click at [888, 433] on div "Orders Shipments Transfers Back to Orders Order details Cancel Start Order Orde…" at bounding box center [680, 331] width 1294 height 596
click at [1267, 115] on span "Start Order" at bounding box center [1258, 111] width 48 height 11
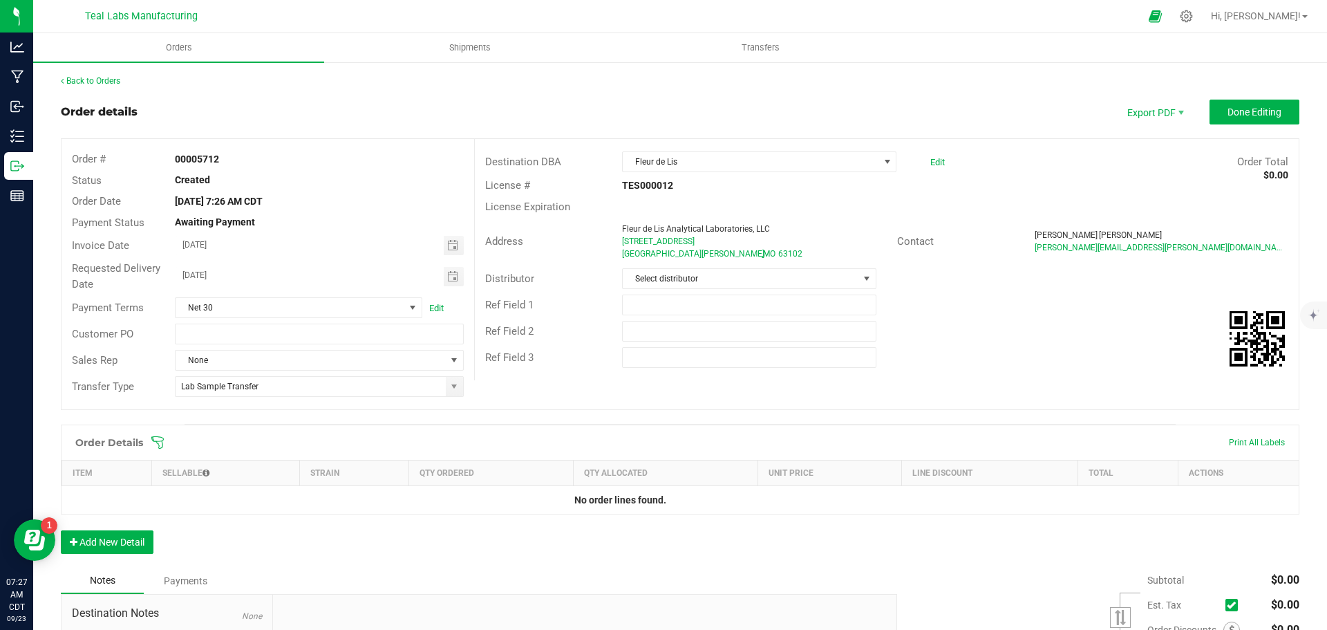
click at [160, 444] on icon at bounding box center [158, 442] width 14 height 14
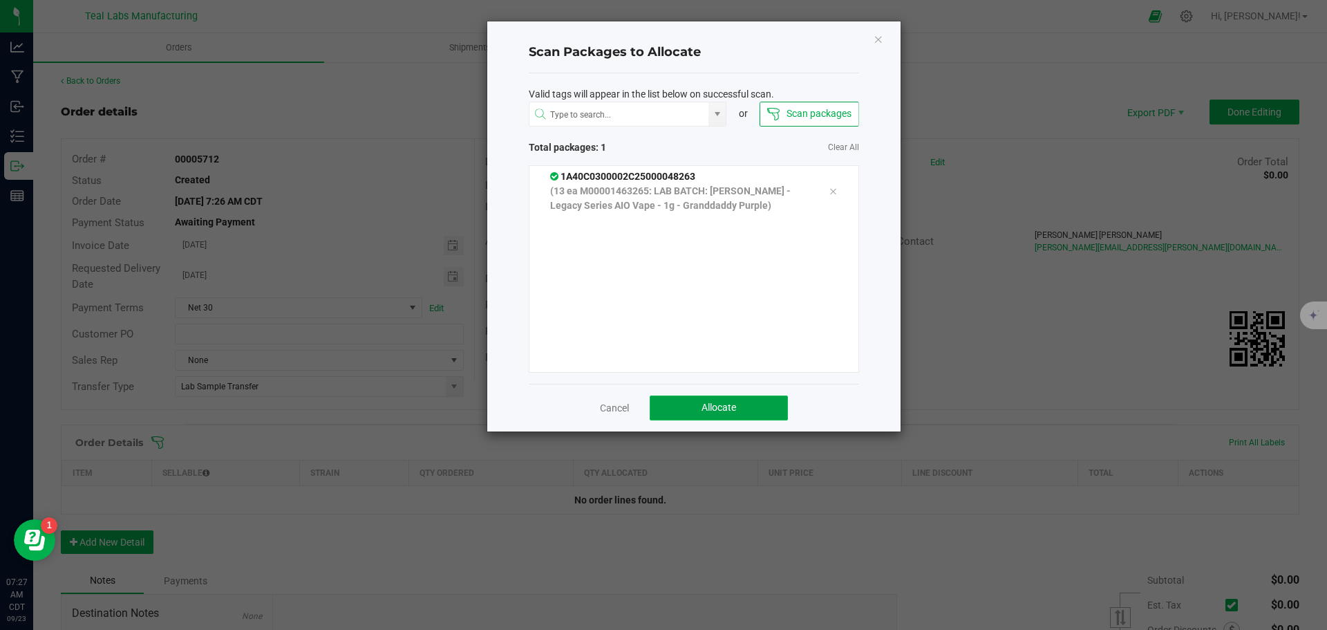
click at [711, 410] on span "Allocate" at bounding box center [718, 407] width 35 height 11
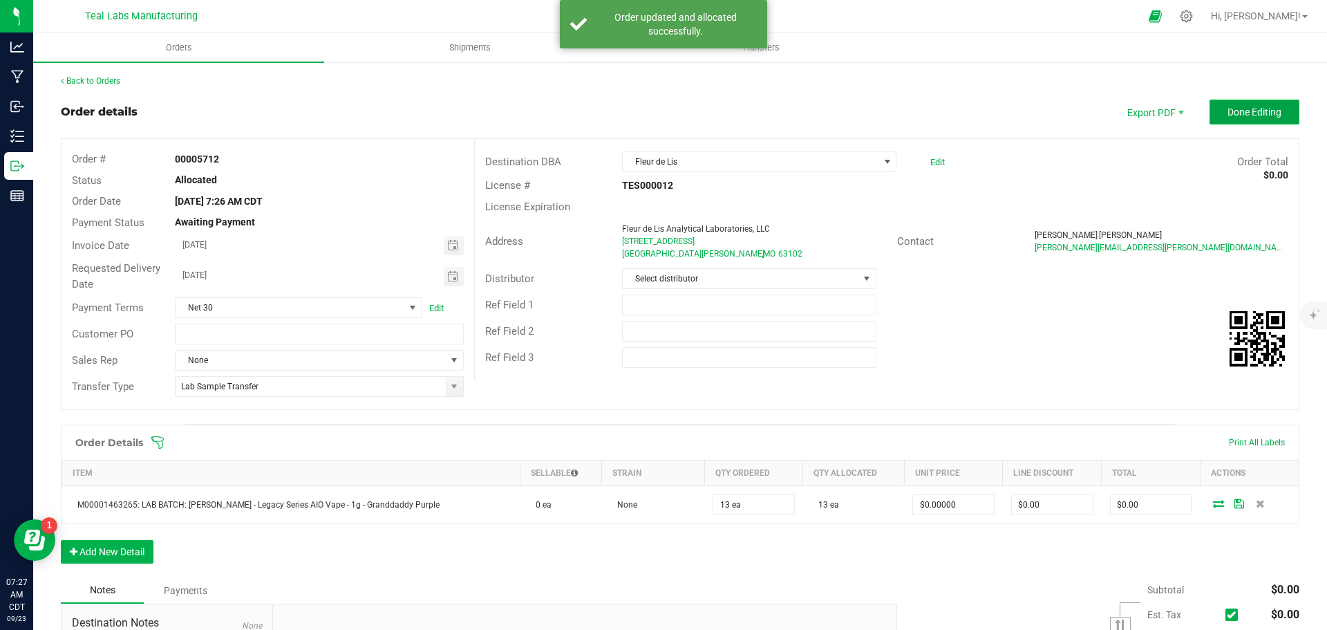
click at [1233, 112] on span "Done Editing" at bounding box center [1254, 111] width 54 height 11
